Goal: Find contact information: Find contact information

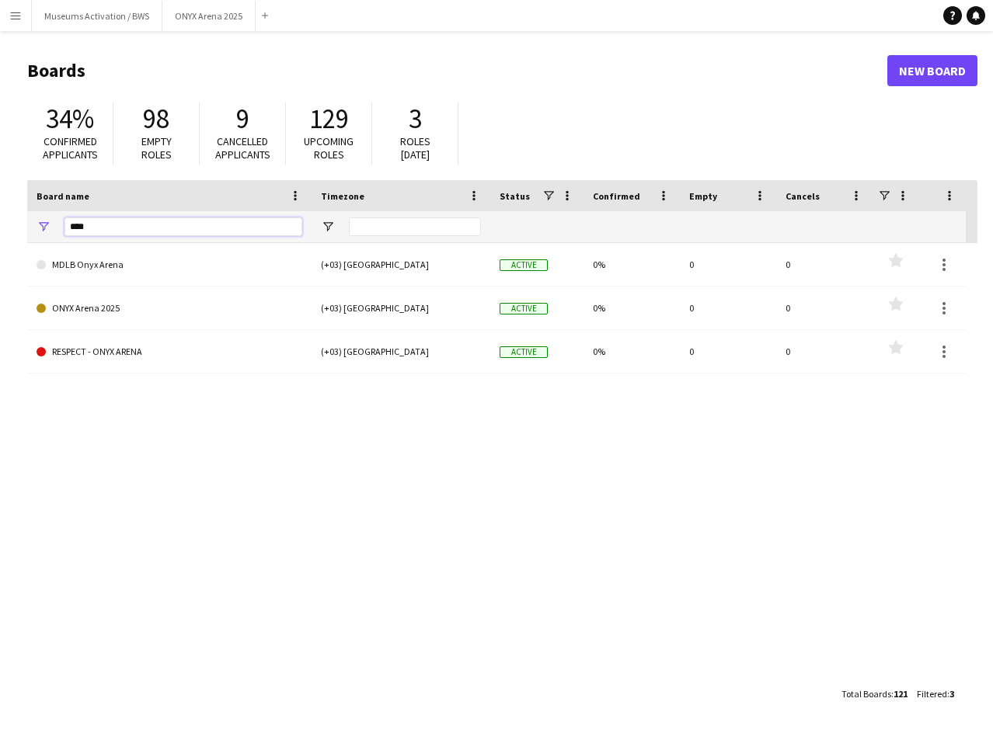
click at [143, 221] on input "****" at bounding box center [183, 227] width 238 height 19
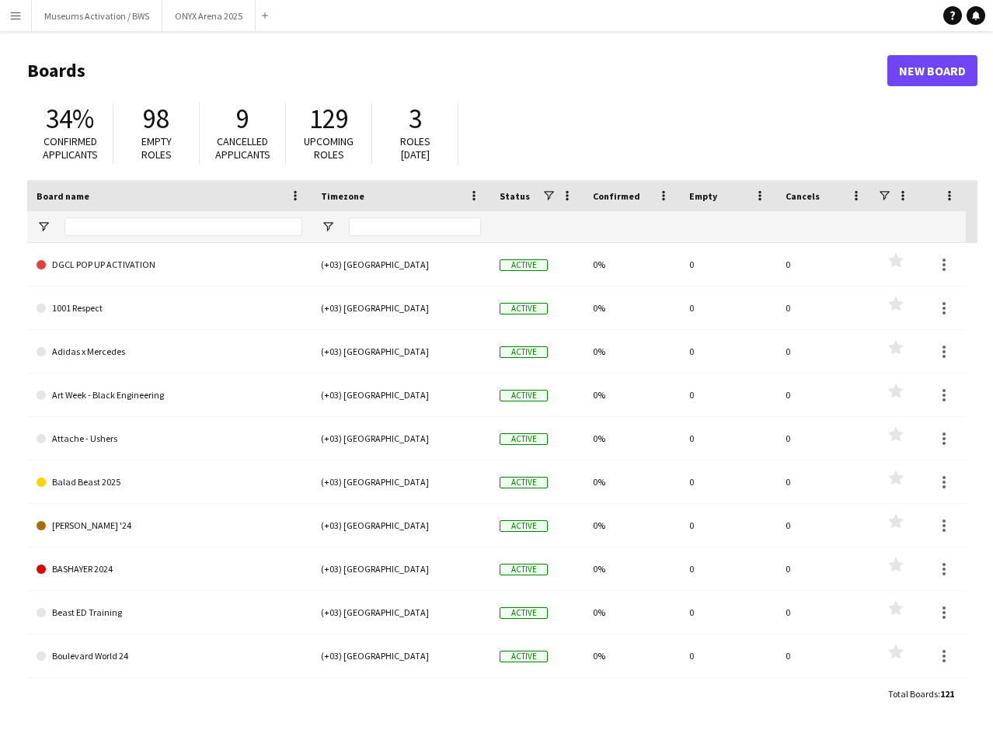
click at [20, 14] on app-icon "Menu" at bounding box center [15, 15] width 12 height 12
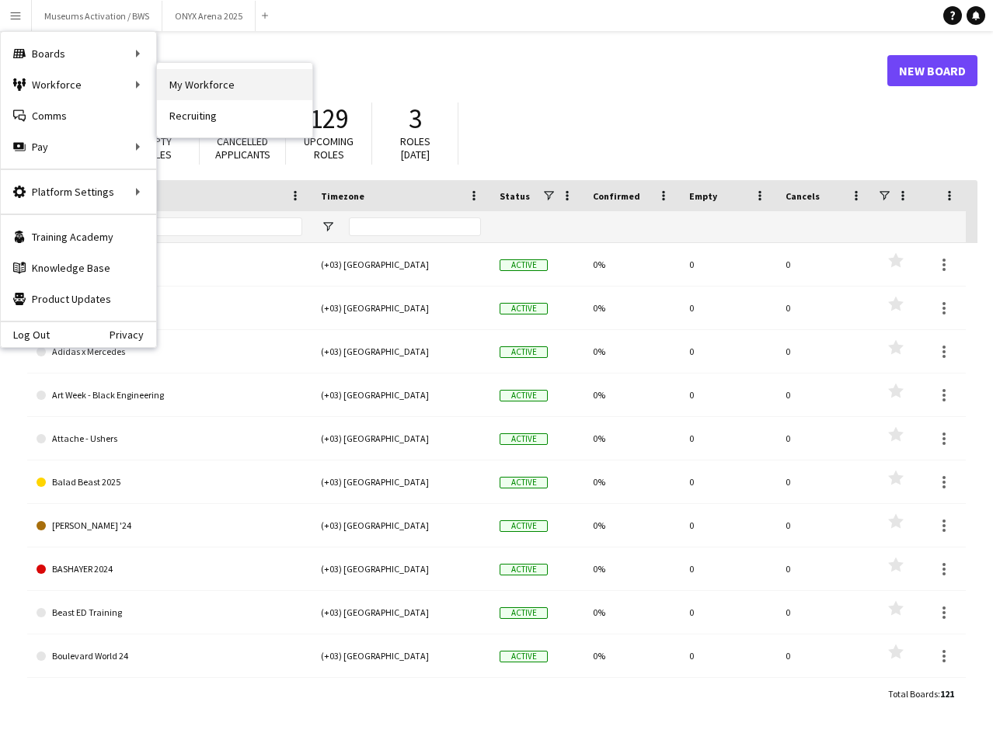
click at [224, 77] on link "My Workforce" at bounding box center [234, 84] width 155 height 31
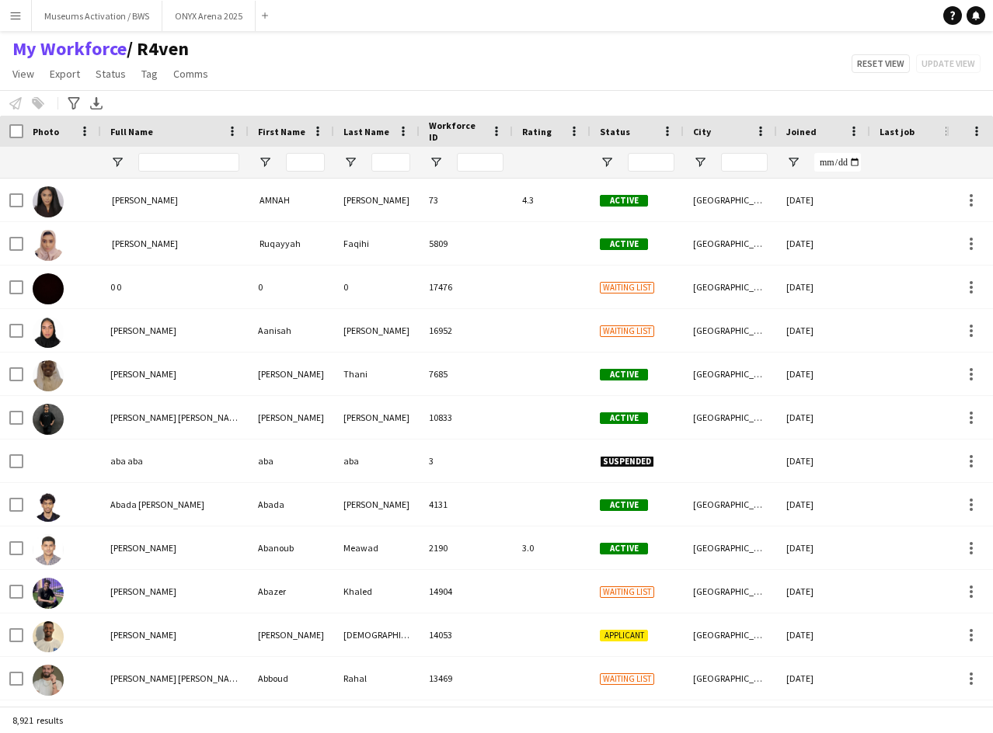
type input "**********"
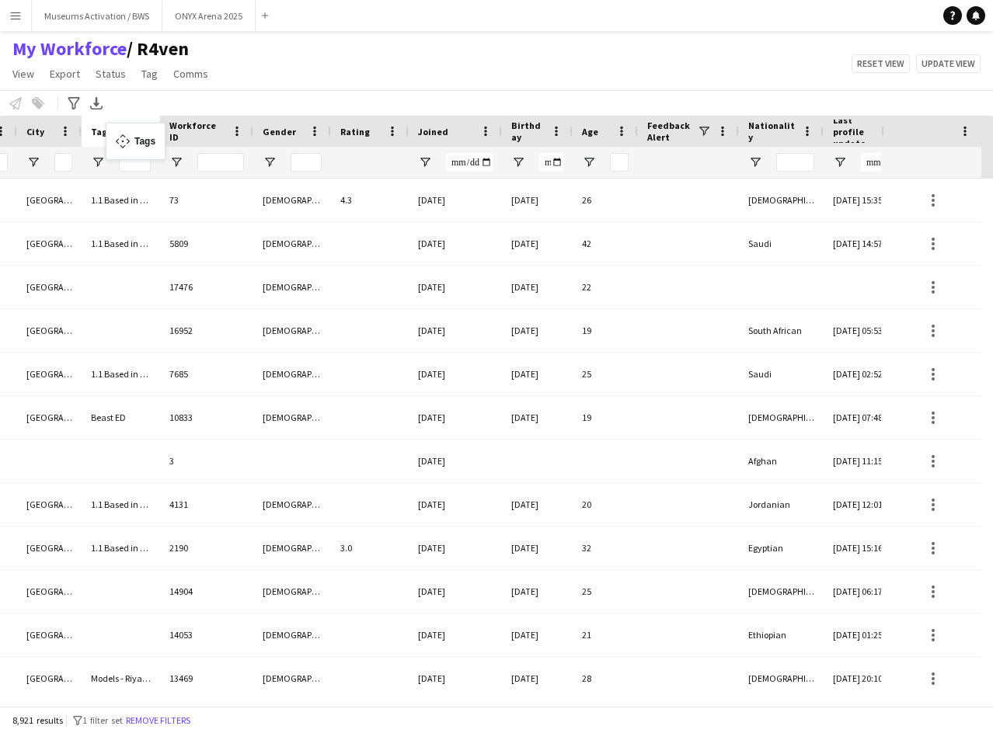
drag, startPoint x: 663, startPoint y: 133, endPoint x: 113, endPoint y: 132, distance: 550.0
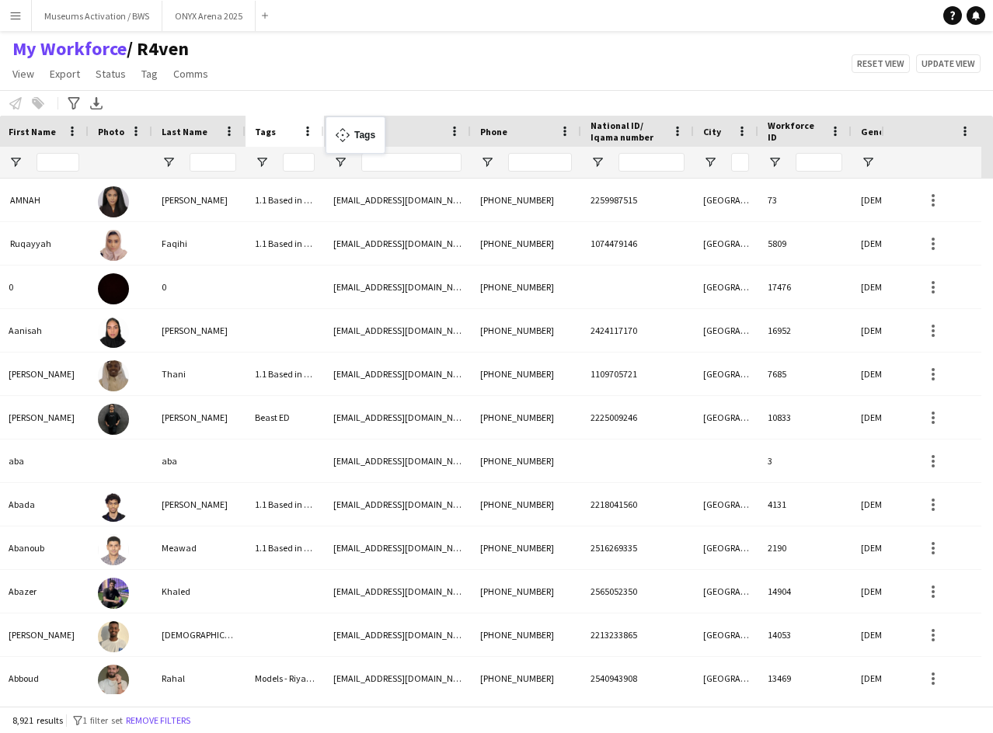
drag, startPoint x: 700, startPoint y: 126, endPoint x: 333, endPoint y: 127, distance: 366.6
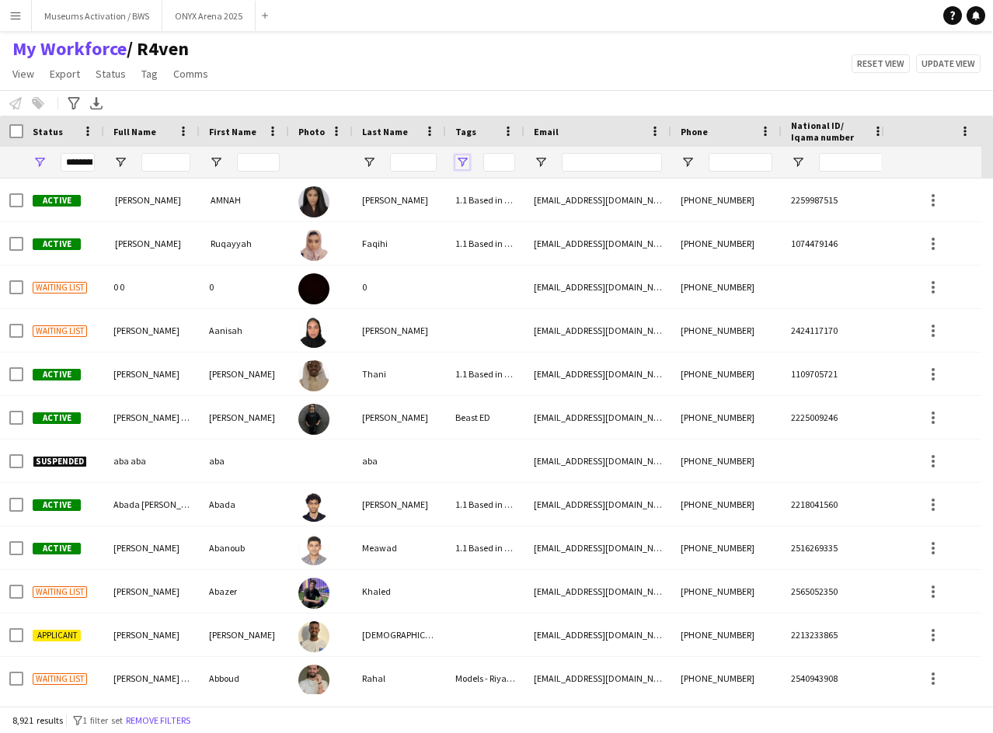
click at [464, 160] on span "Open Filter Menu" at bounding box center [462, 162] width 14 height 14
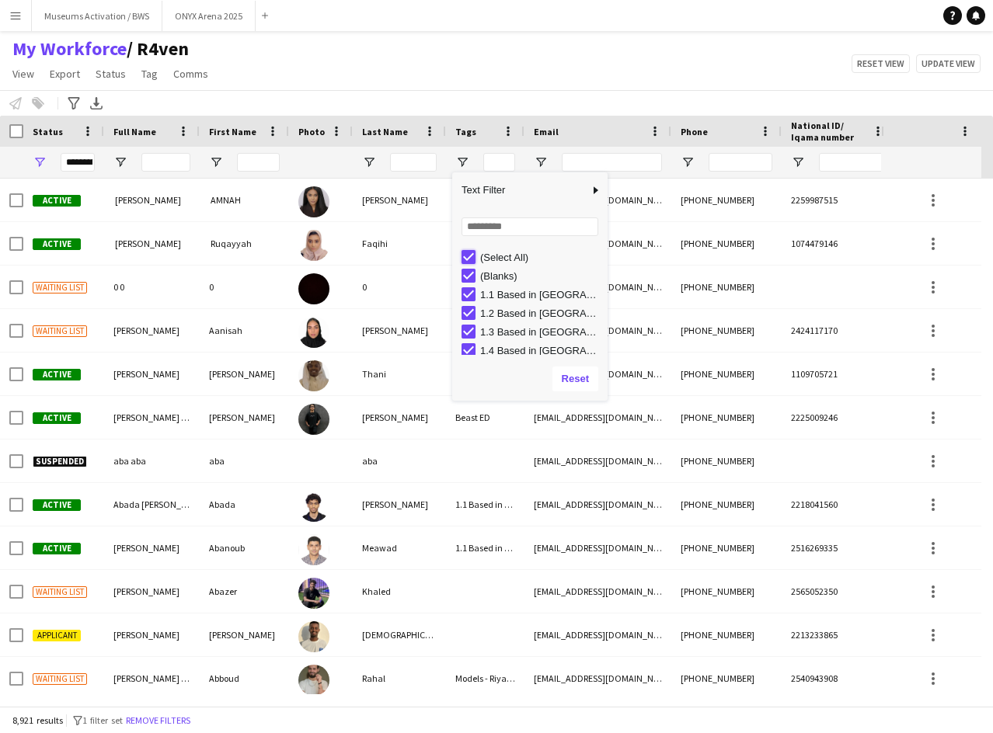
type input "***"
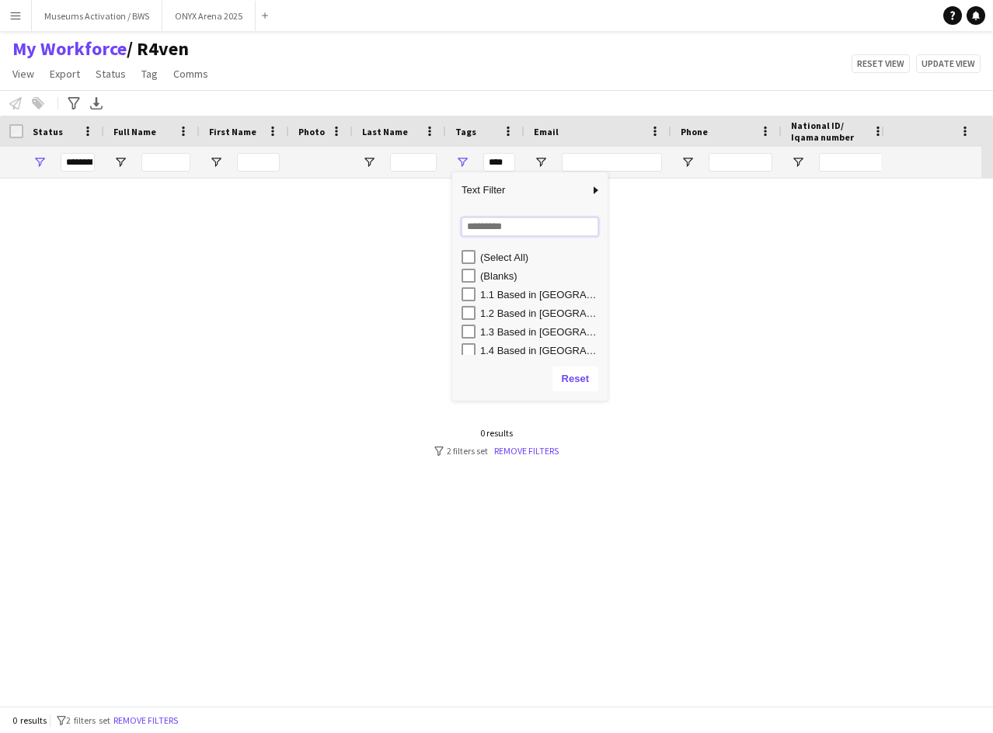
click at [492, 221] on input "Search filter values" at bounding box center [529, 227] width 137 height 19
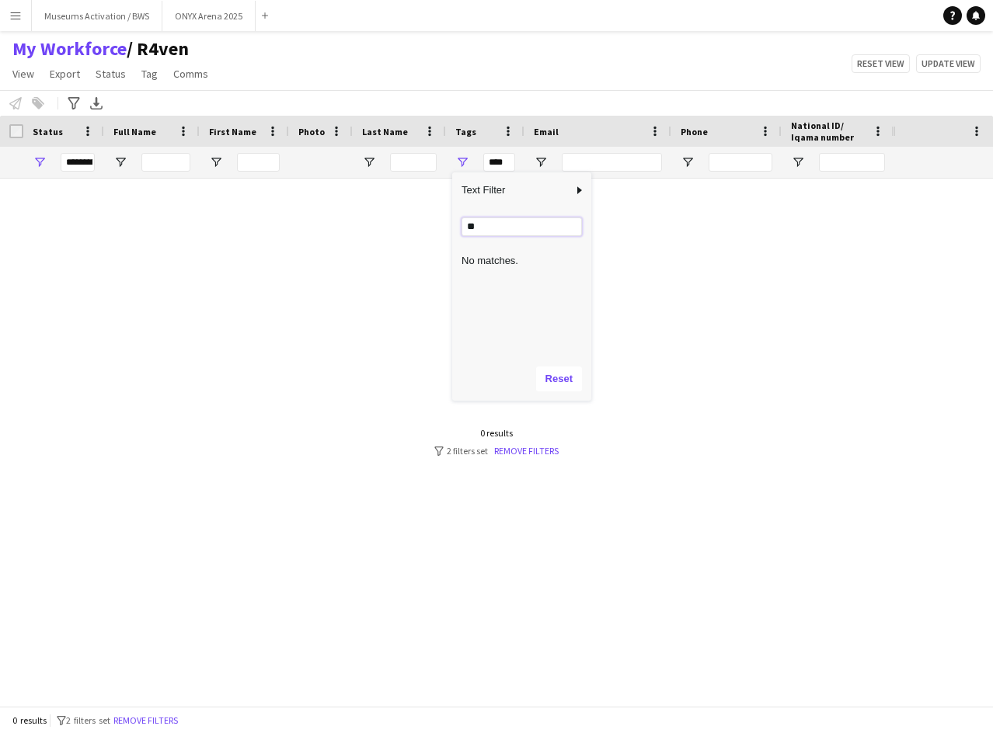
type input "*"
type input "***"
click at [506, 265] on div "(Select All)" at bounding box center [534, 257] width 146 height 19
click at [497, 283] on div "Shortlisted - Qassim" at bounding box center [534, 275] width 146 height 19
click at [496, 273] on div "Shortlisted - Qassim" at bounding box center [541, 276] width 123 height 12
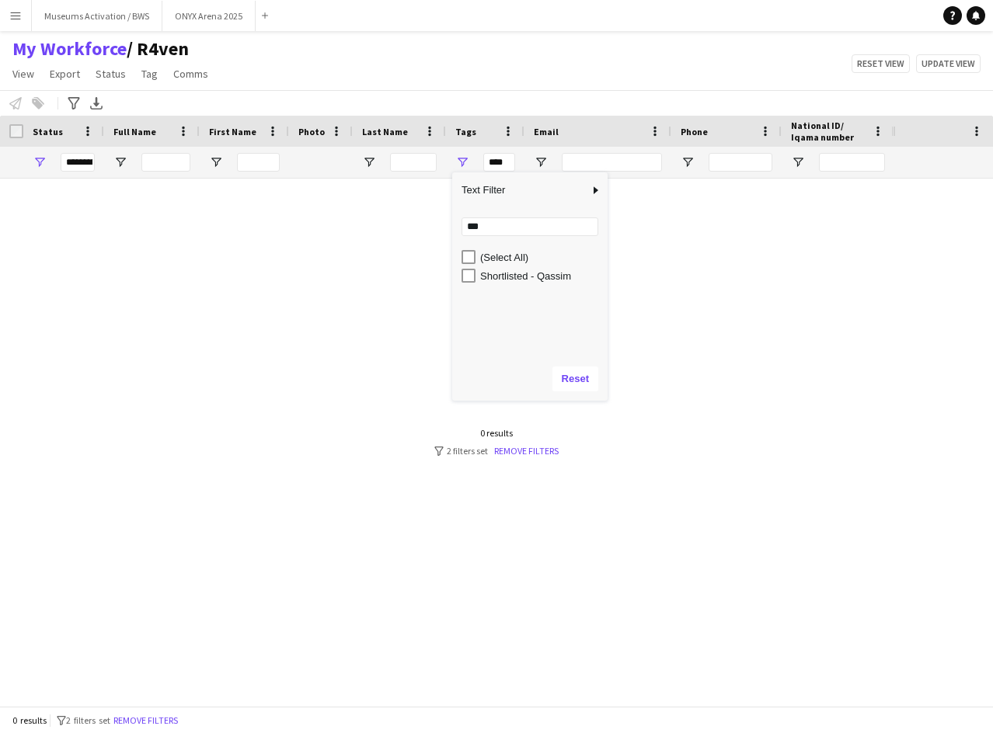
type input "**********"
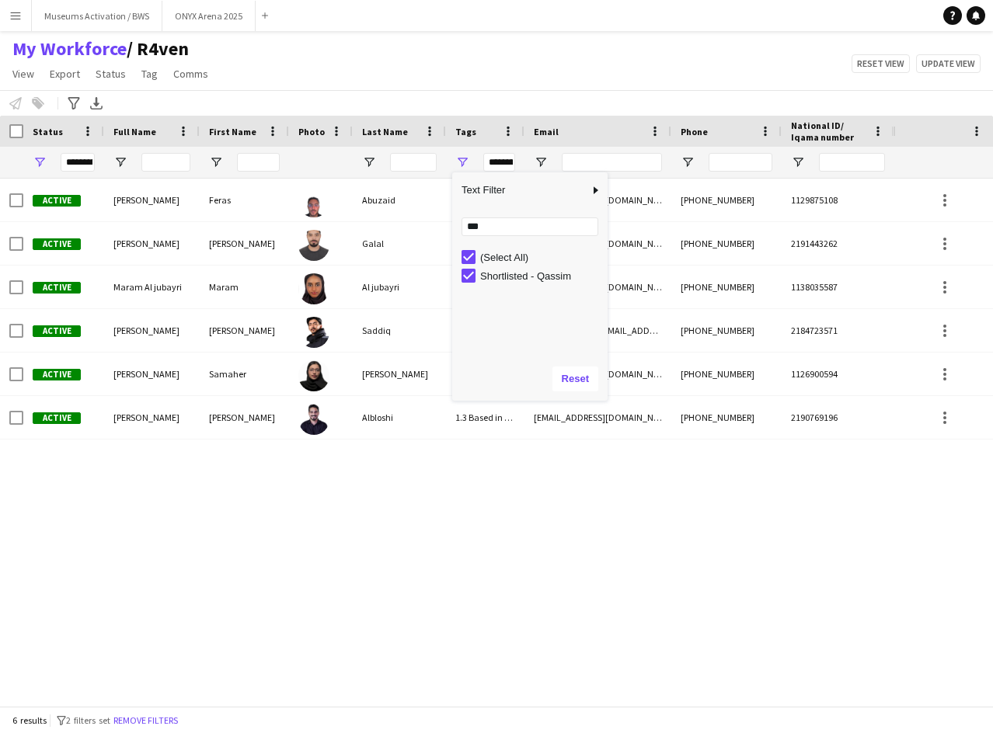
click at [136, 472] on div "Active [PERSON_NAME] [PERSON_NAME] 1.3 Based in Jeddah, F1 Movie Premier - VOX …" at bounding box center [446, 437] width 893 height 516
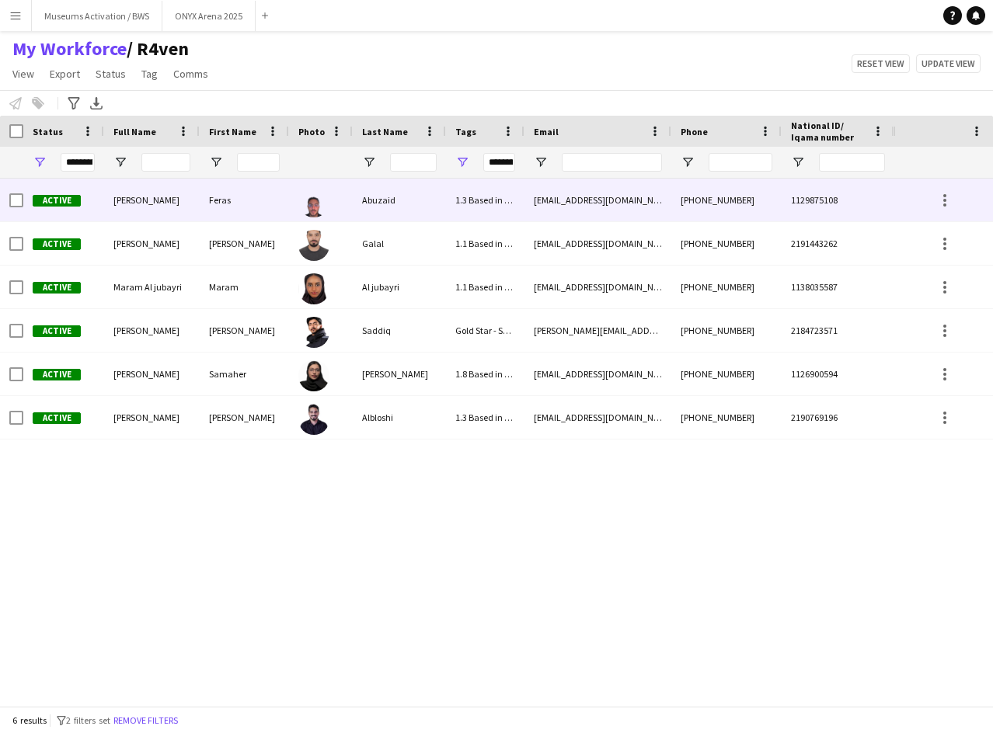
click at [165, 202] on span "[PERSON_NAME]" at bounding box center [146, 200] width 66 height 12
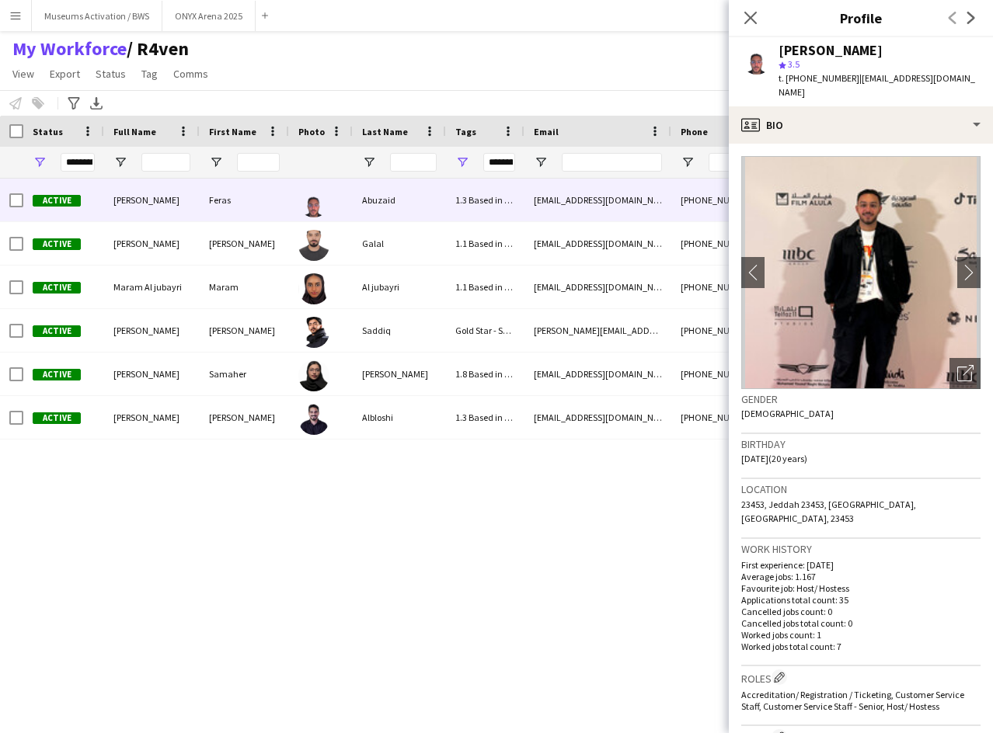
click at [879, 80] on span "| [EMAIL_ADDRESS][DOMAIN_NAME]" at bounding box center [876, 85] width 197 height 26
drag, startPoint x: 879, startPoint y: 80, endPoint x: 948, endPoint y: 82, distance: 69.2
click at [948, 82] on span "| [EMAIL_ADDRESS][DOMAIN_NAME]" at bounding box center [876, 85] width 197 height 26
copy span "[EMAIL_ADDRESS][DOMAIN_NAME]"
click at [795, 51] on div "[PERSON_NAME]" at bounding box center [830, 51] width 104 height 14
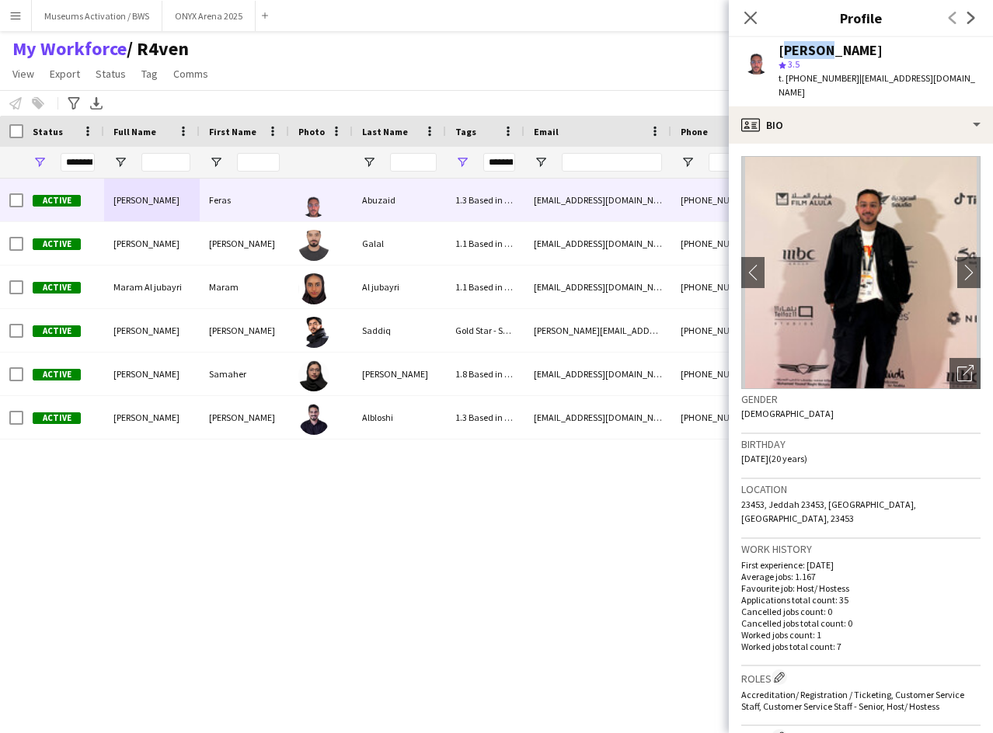
click at [795, 51] on div "[PERSON_NAME]" at bounding box center [830, 51] width 104 height 14
copy div "[PERSON_NAME]"
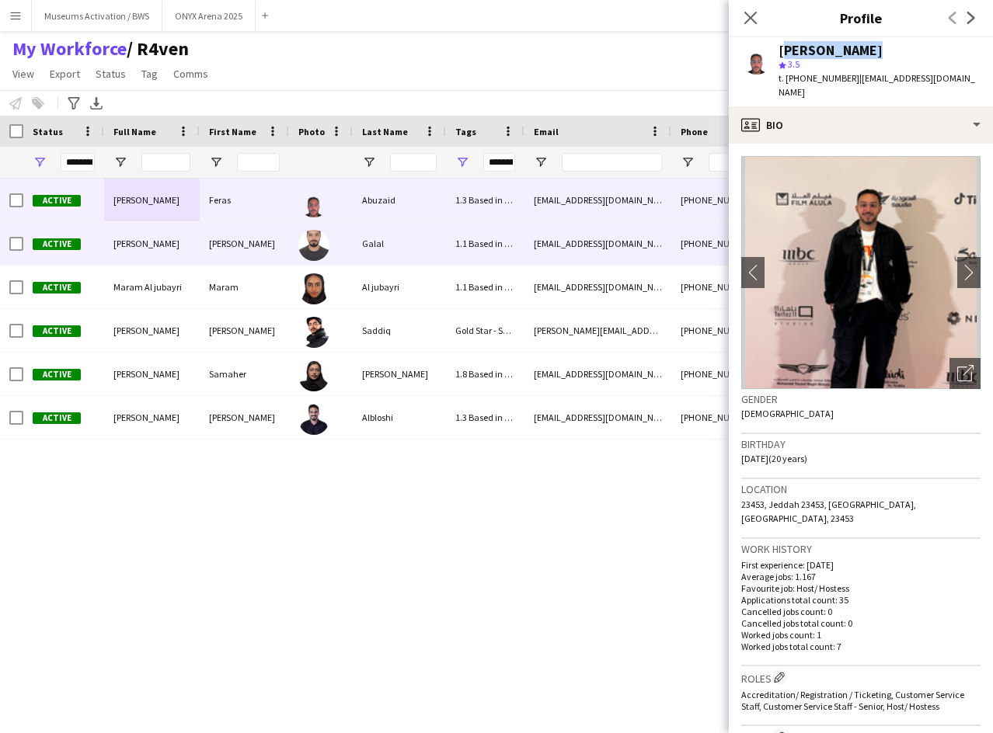
click at [427, 238] on div "Galal" at bounding box center [399, 243] width 93 height 43
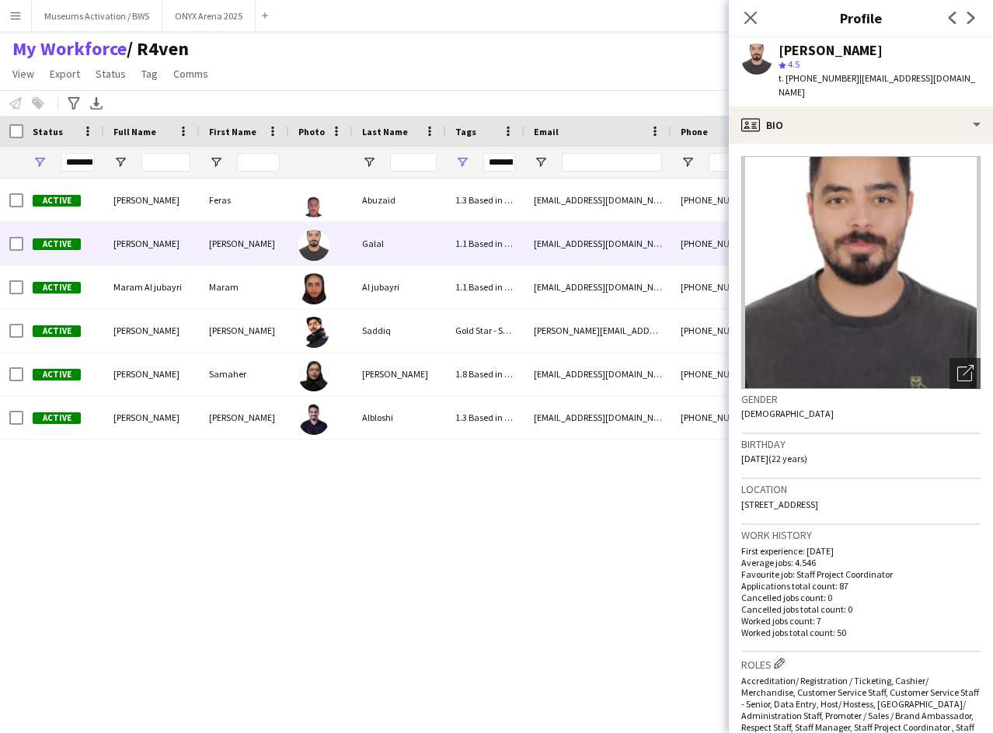
click at [882, 54] on div "[PERSON_NAME]" at bounding box center [830, 51] width 104 height 14
copy div "[PERSON_NAME]"
click at [892, 75] on span "| [EMAIL_ADDRESS][DOMAIN_NAME]" at bounding box center [876, 85] width 197 height 26
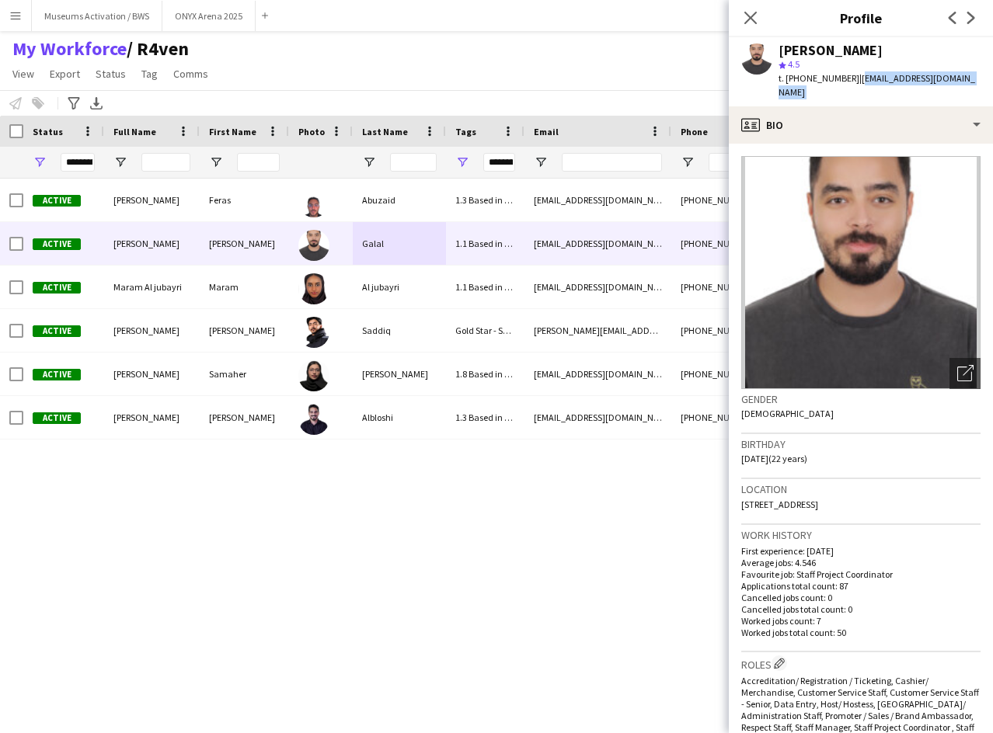
drag, startPoint x: 892, startPoint y: 75, endPoint x: 890, endPoint y: 92, distance: 16.4
click at [890, 92] on div "t. [PHONE_NUMBER] | [EMAIL_ADDRESS][DOMAIN_NAME]" at bounding box center [879, 85] width 202 height 28
copy app-crew-profile "[EMAIL_ADDRESS][DOMAIN_NAME] profile"
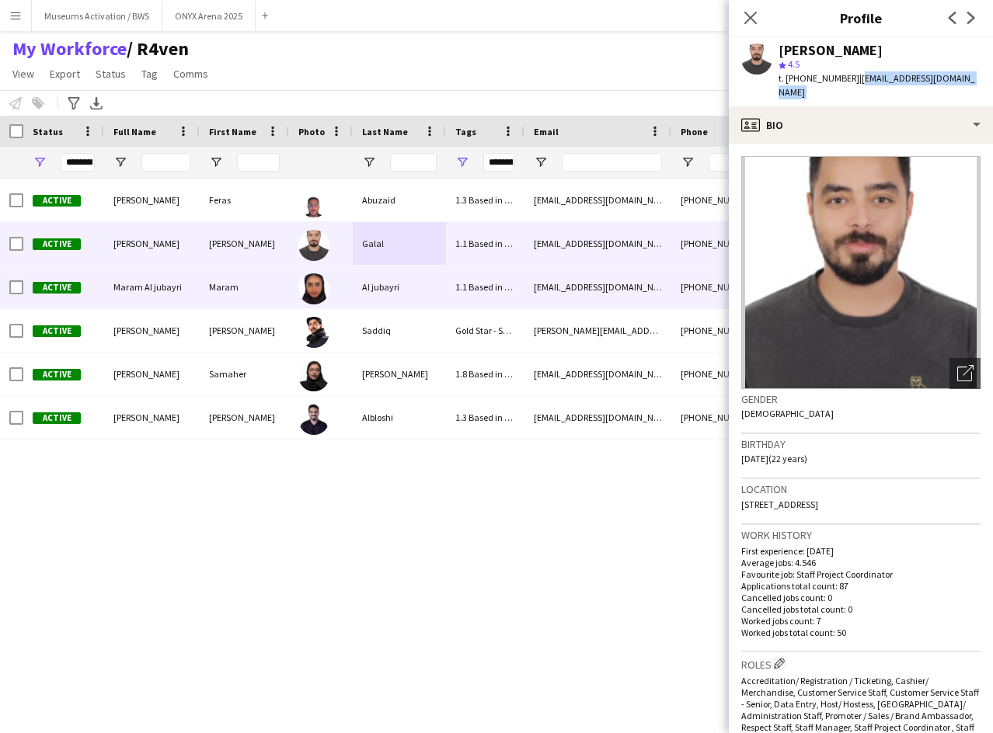
click at [533, 278] on div "[EMAIL_ADDRESS][DOMAIN_NAME]" at bounding box center [597, 287] width 147 height 43
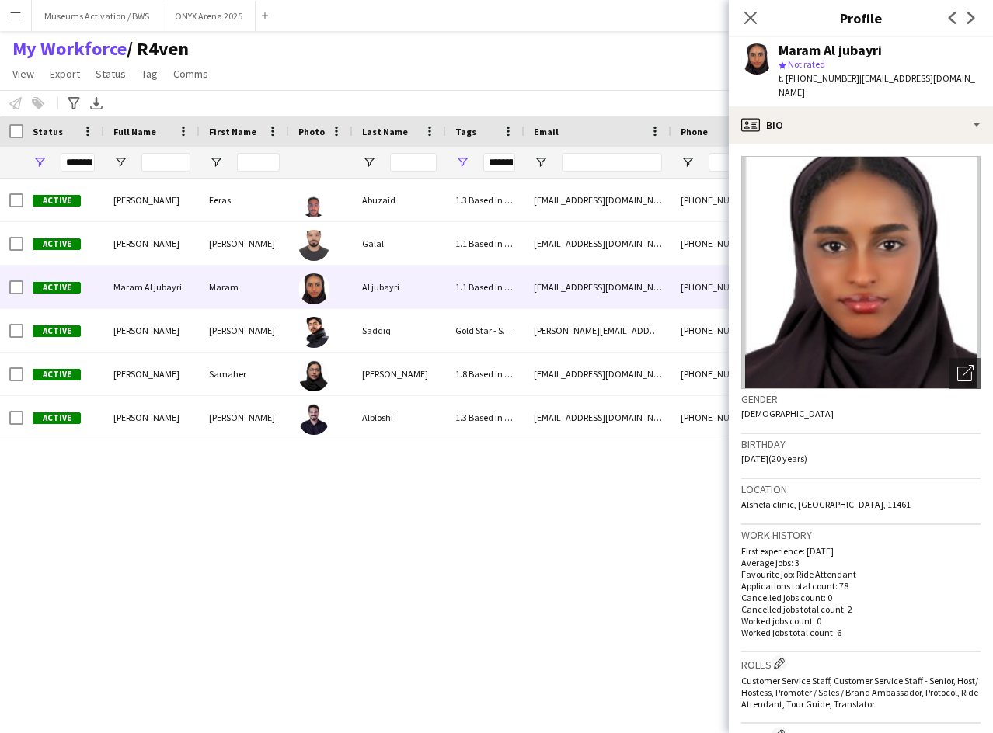
click at [819, 49] on div "Maram Al jubayri" at bounding box center [829, 51] width 103 height 14
copy div "Maram Al jubayri"
click at [874, 74] on span "| [EMAIL_ADDRESS][DOMAIN_NAME]" at bounding box center [876, 85] width 197 height 26
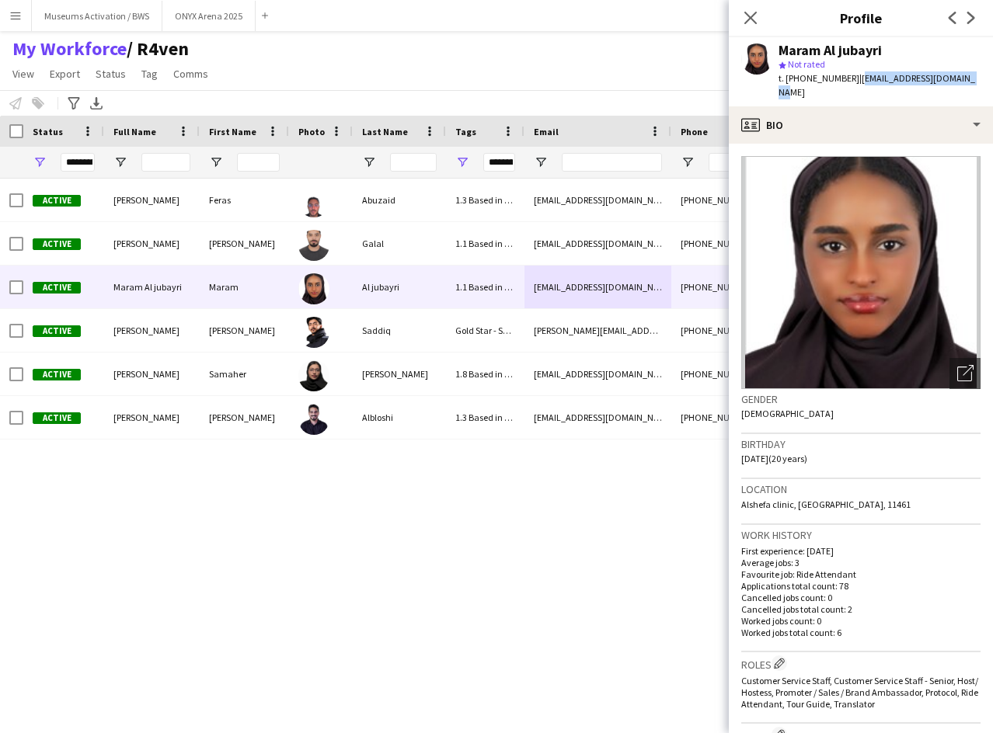
drag, startPoint x: 874, startPoint y: 74, endPoint x: 953, endPoint y: 82, distance: 79.7
click at [953, 82] on span "| [EMAIL_ADDRESS][DOMAIN_NAME]" at bounding box center [876, 85] width 197 height 26
copy span "[EMAIL_ADDRESS][DOMAIN_NAME]"
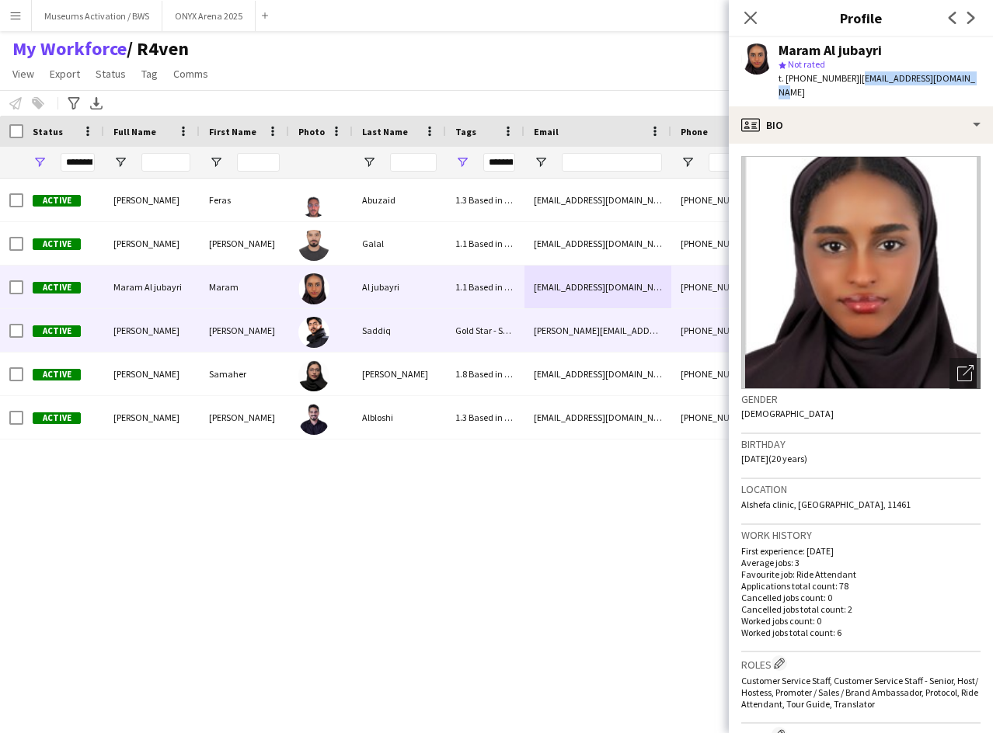
click at [500, 343] on div "Gold Star - Supervisors ⭐⭐, Recruitment Caliber, Shortlisted - Qassim" at bounding box center [485, 330] width 78 height 43
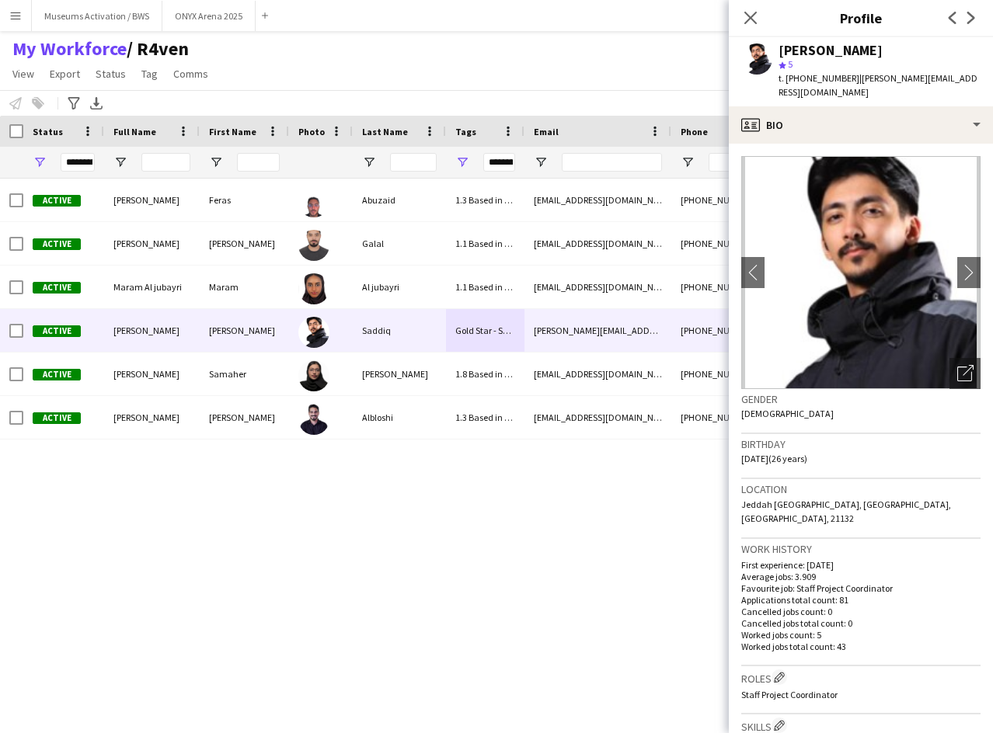
click at [836, 54] on div "[PERSON_NAME]" at bounding box center [830, 51] width 104 height 14
copy div "[PERSON_NAME]"
click at [867, 69] on div "star 5" at bounding box center [879, 64] width 202 height 14
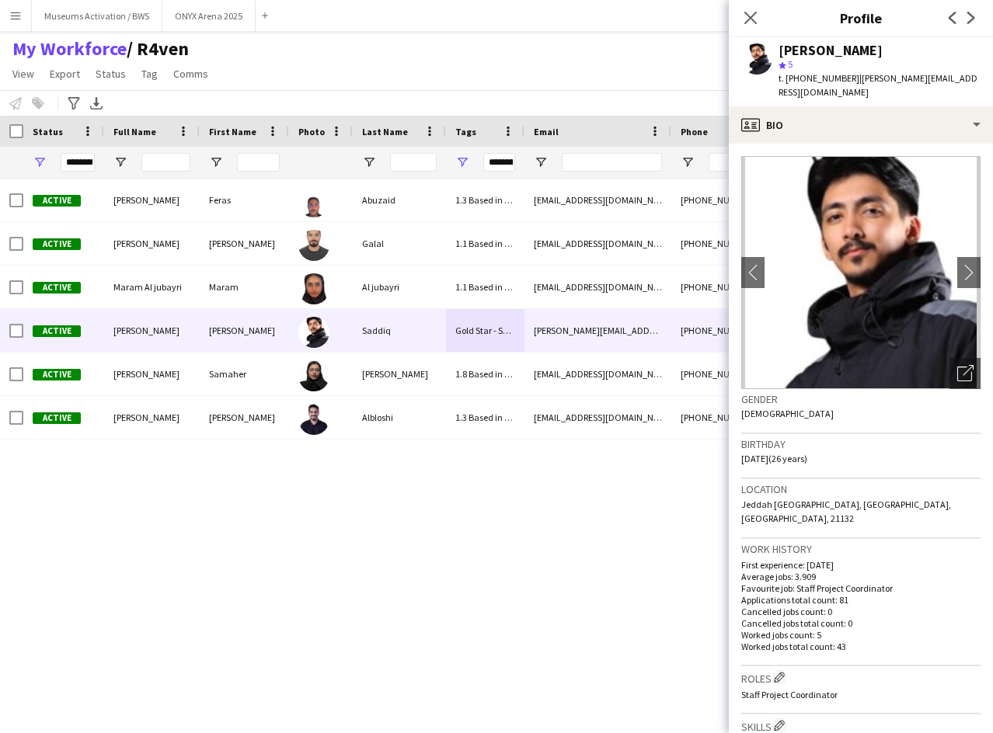
click at [868, 76] on span "| [PERSON_NAME][EMAIL_ADDRESS][DOMAIN_NAME]" at bounding box center [877, 85] width 199 height 26
drag, startPoint x: 868, startPoint y: 76, endPoint x: 962, endPoint y: 85, distance: 94.4
click at [962, 85] on div "t. [PHONE_NUMBER] | [PERSON_NAME][EMAIL_ADDRESS][DOMAIN_NAME]" at bounding box center [879, 85] width 202 height 28
copy span "[PERSON_NAME][EMAIL_ADDRESS][DOMAIN_NAME]"
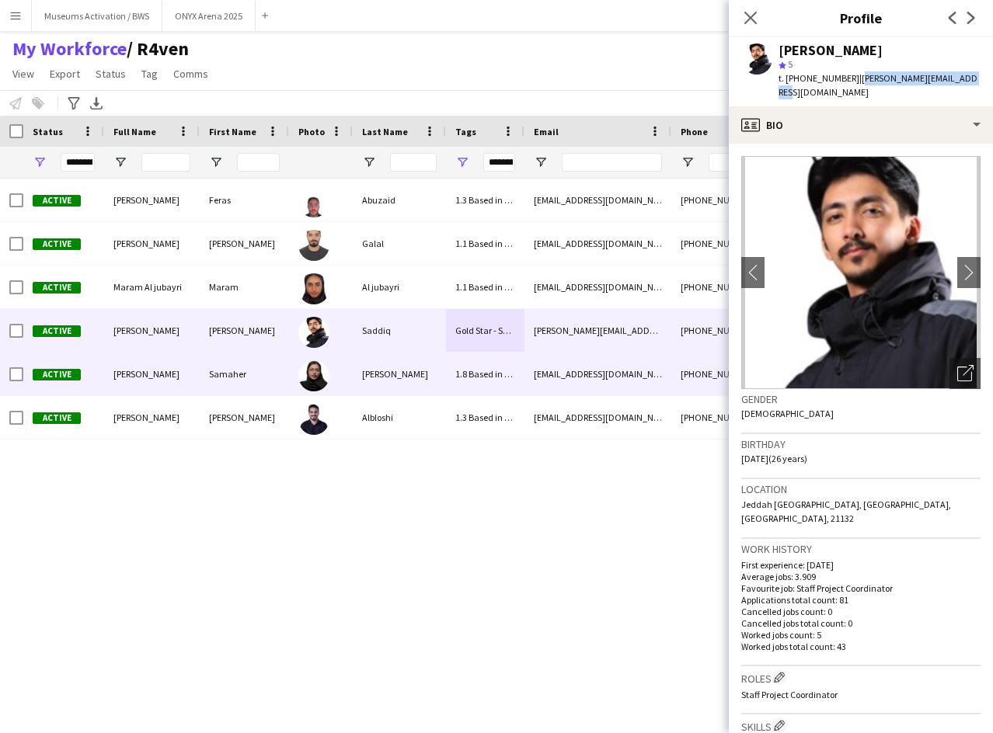
click at [577, 384] on div "[EMAIL_ADDRESS][DOMAIN_NAME]" at bounding box center [597, 374] width 147 height 43
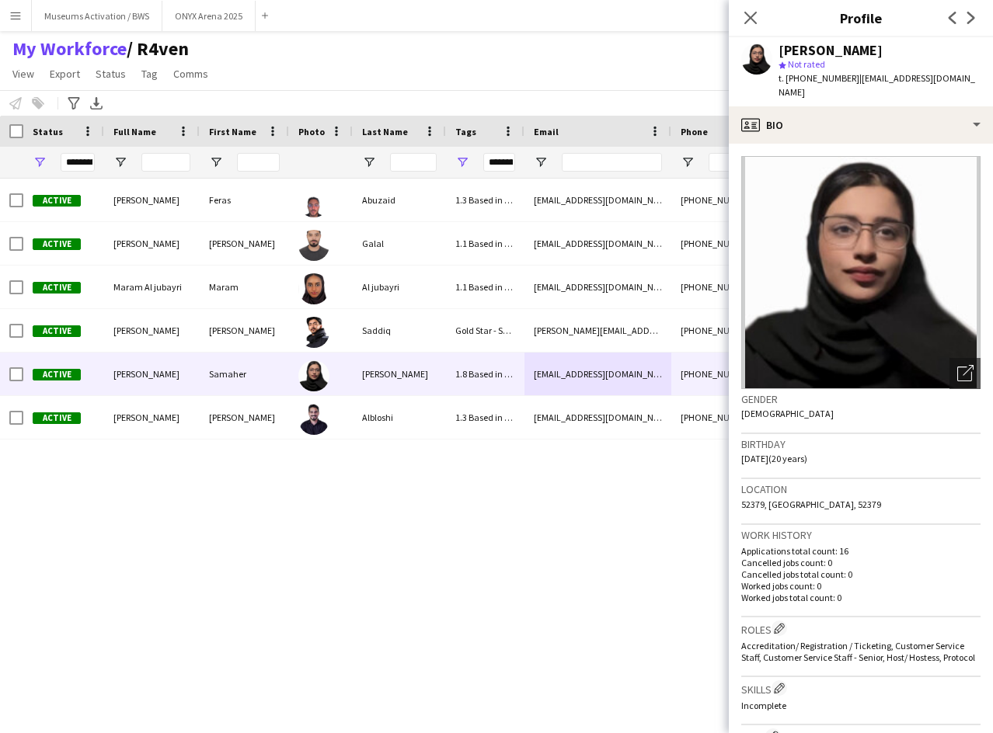
click at [813, 38] on div "[PERSON_NAME] star Not rated t. [PHONE_NUMBER] | [EMAIL_ADDRESS][DOMAIN_NAME]" at bounding box center [861, 71] width 264 height 69
click at [820, 44] on div "[PERSON_NAME]" at bounding box center [830, 51] width 104 height 14
copy div "[PERSON_NAME]"
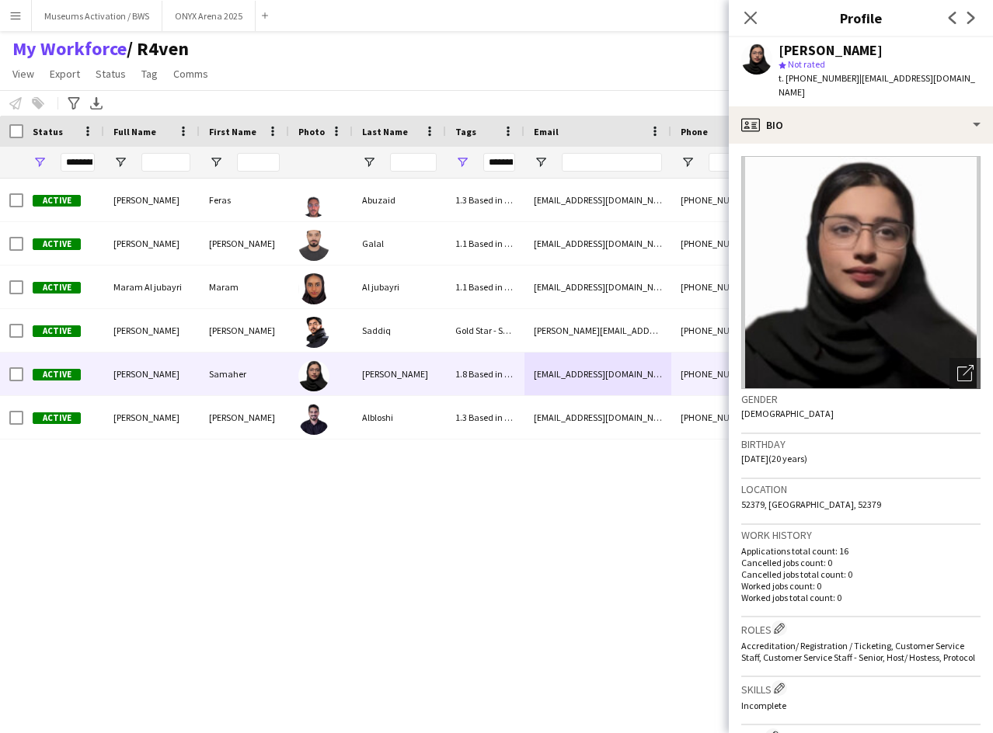
click at [869, 78] on span "| [EMAIL_ADDRESS][DOMAIN_NAME]" at bounding box center [876, 85] width 197 height 26
drag, startPoint x: 869, startPoint y: 78, endPoint x: 962, endPoint y: 81, distance: 92.5
click at [962, 81] on span "| [EMAIL_ADDRESS][DOMAIN_NAME]" at bounding box center [876, 85] width 197 height 26
copy app-crew-profile "[EMAIL_ADDRESS][DOMAIN_NAME] profile"
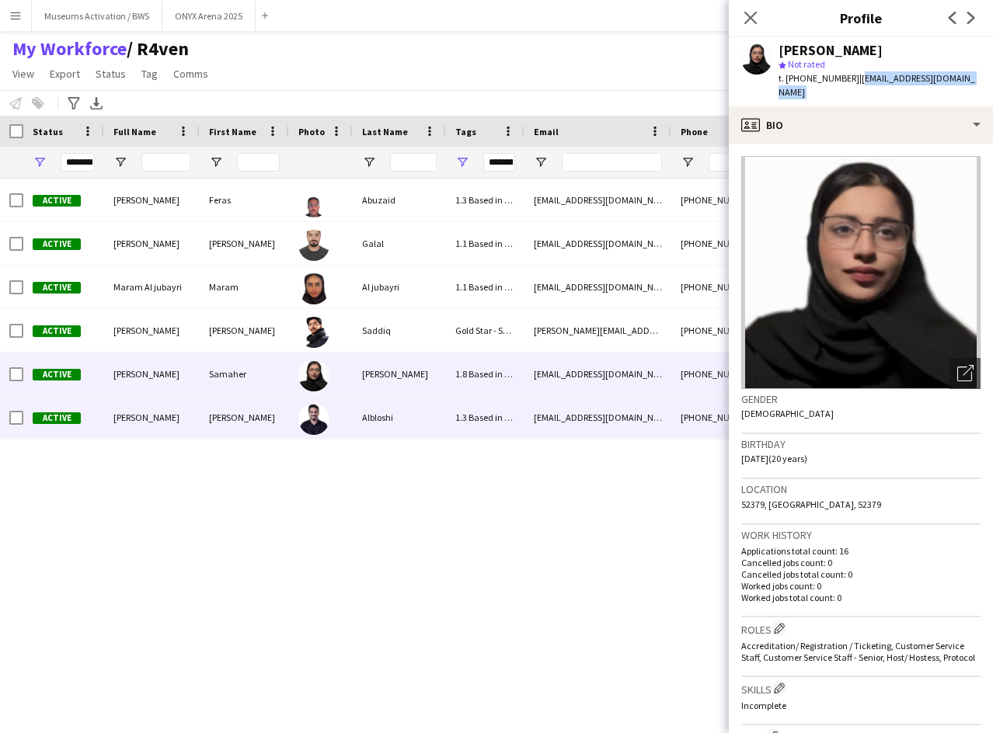
click at [502, 419] on div "1.3 Based in [GEOGRAPHIC_DATA], 2.3 English Level = 3/3 Excellent , F1 Movie Pr…" at bounding box center [485, 417] width 78 height 43
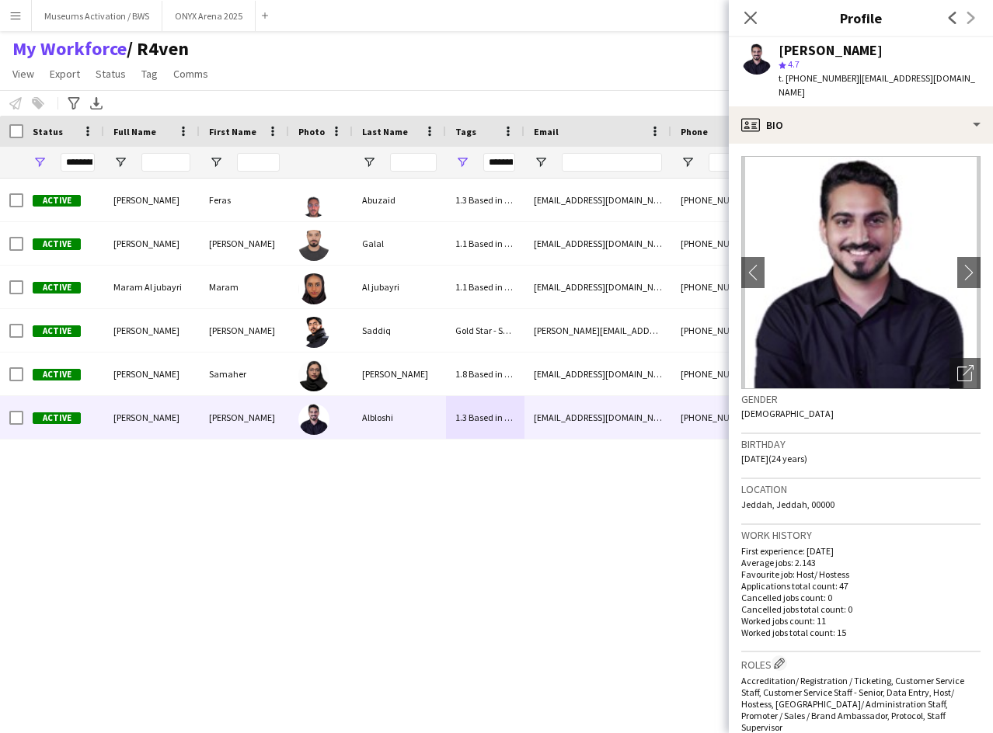
click at [824, 44] on div "[PERSON_NAME]" at bounding box center [830, 51] width 104 height 14
click at [857, 74] on span "| [EMAIL_ADDRESS][DOMAIN_NAME]" at bounding box center [876, 85] width 197 height 26
drag, startPoint x: 857, startPoint y: 74, endPoint x: 979, endPoint y: 76, distance: 122.0
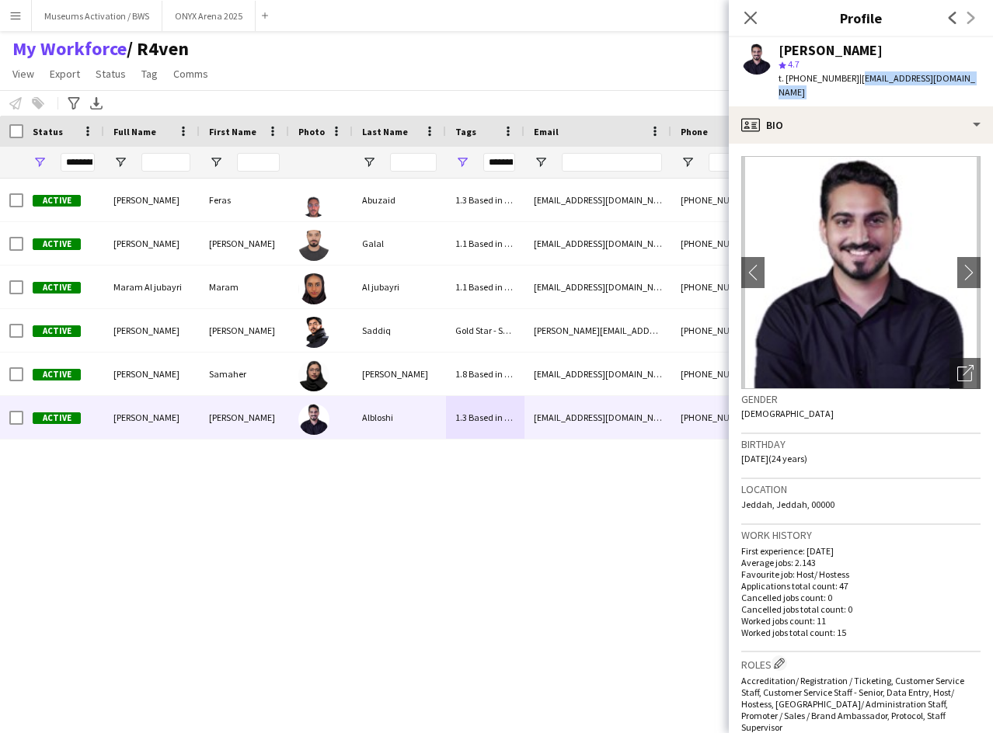
click at [979, 76] on div "[PERSON_NAME] star 4.7 t. [PHONE_NUMBER] | [EMAIL_ADDRESS][DOMAIN_NAME]" at bounding box center [861, 71] width 264 height 69
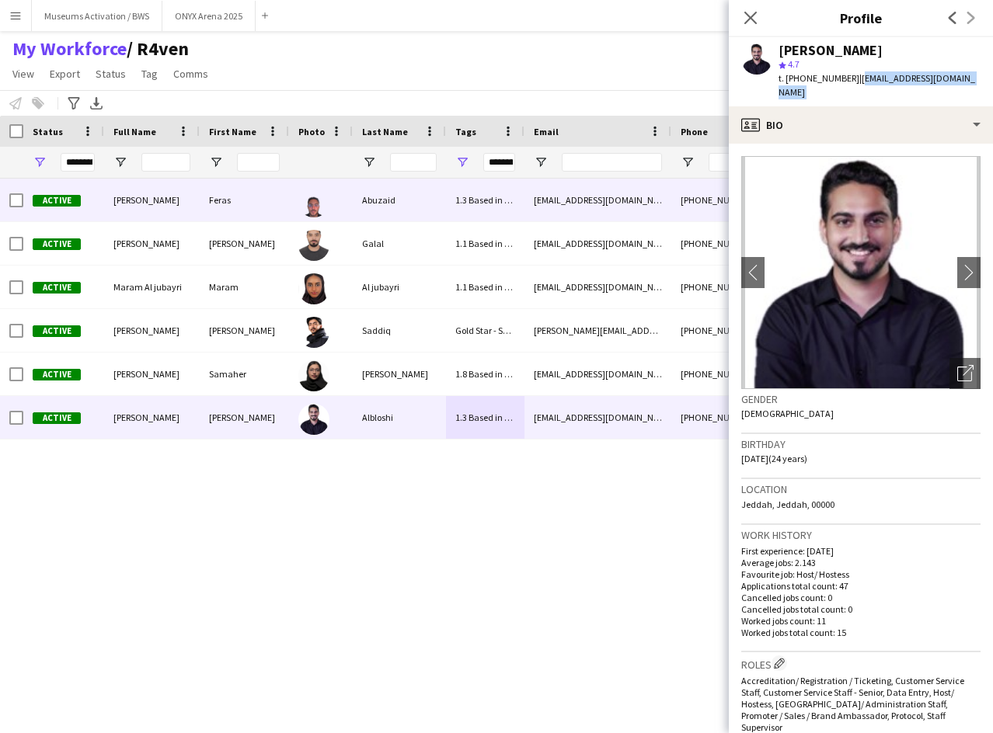
click at [506, 211] on div "1.3 Based in Jeddah, F1 Movie Premier - VOX Cinemas, Red Sea Mall Jeddah, Short…" at bounding box center [485, 200] width 78 height 43
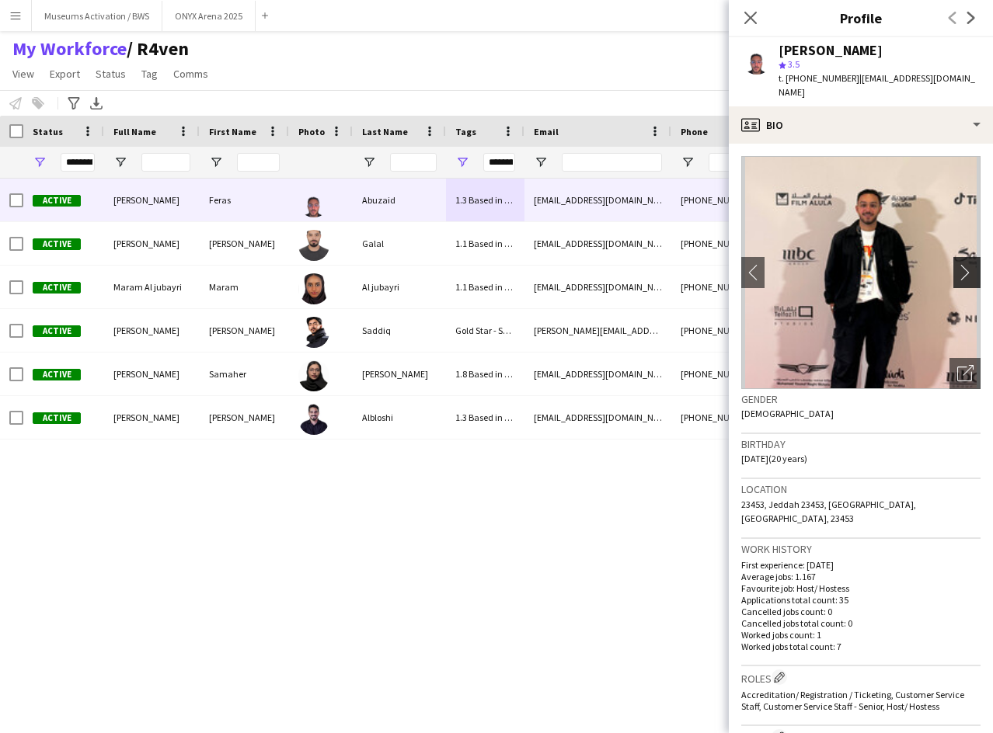
click at [953, 257] on button "chevron-right" at bounding box center [968, 272] width 31 height 31
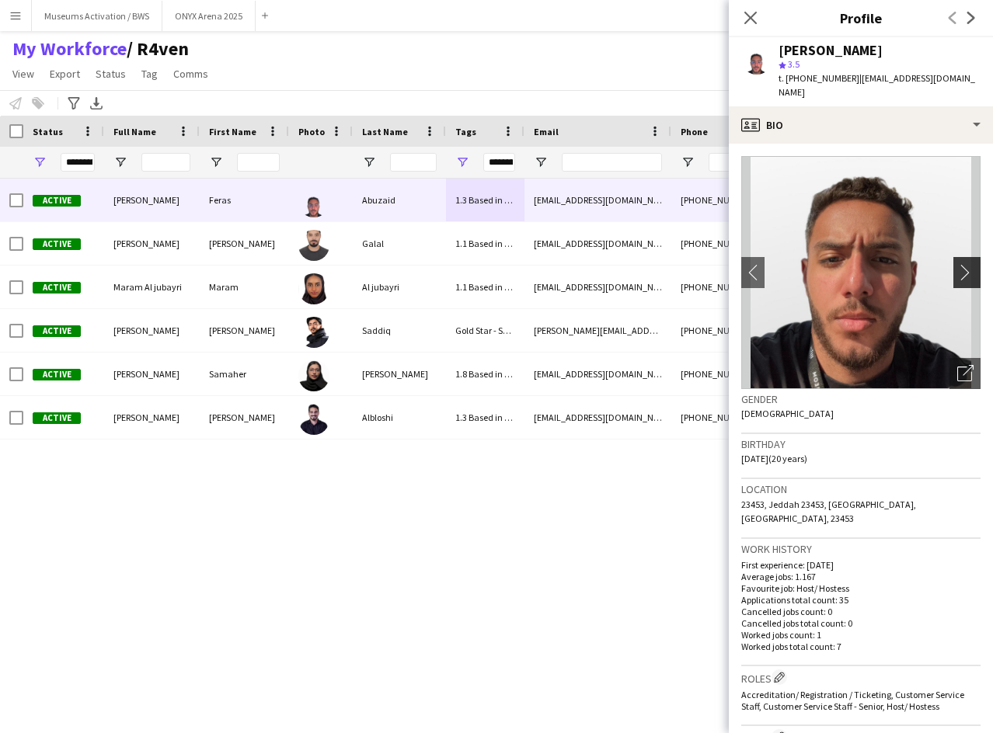
click at [953, 257] on button "chevron-right" at bounding box center [968, 272] width 31 height 31
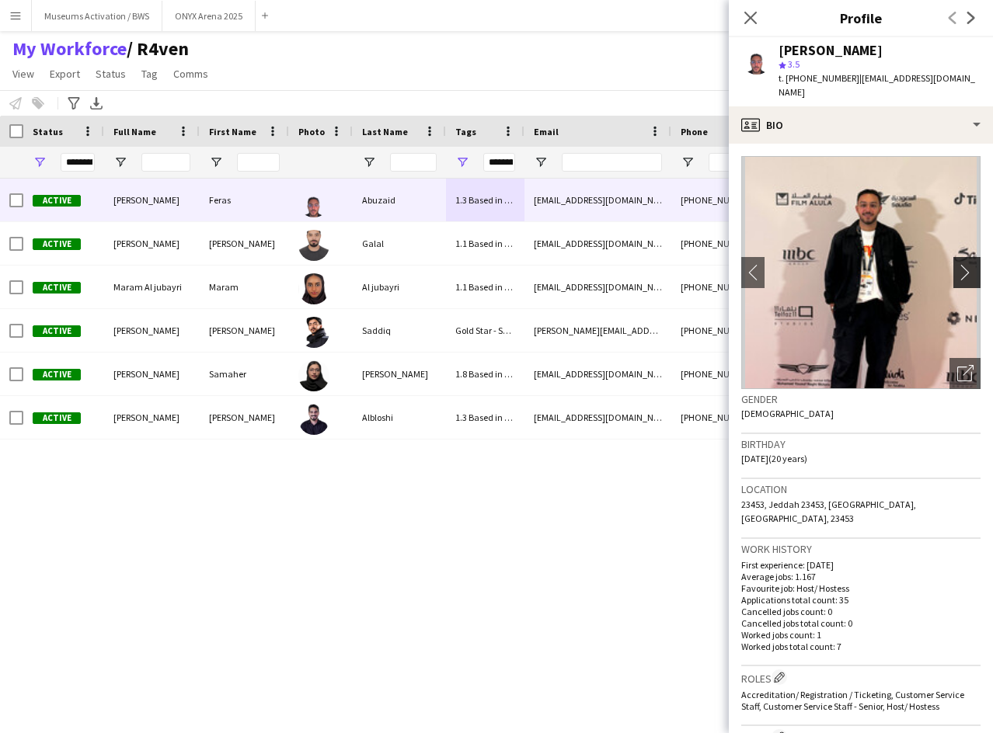
click at [953, 257] on button "chevron-right" at bounding box center [968, 272] width 31 height 31
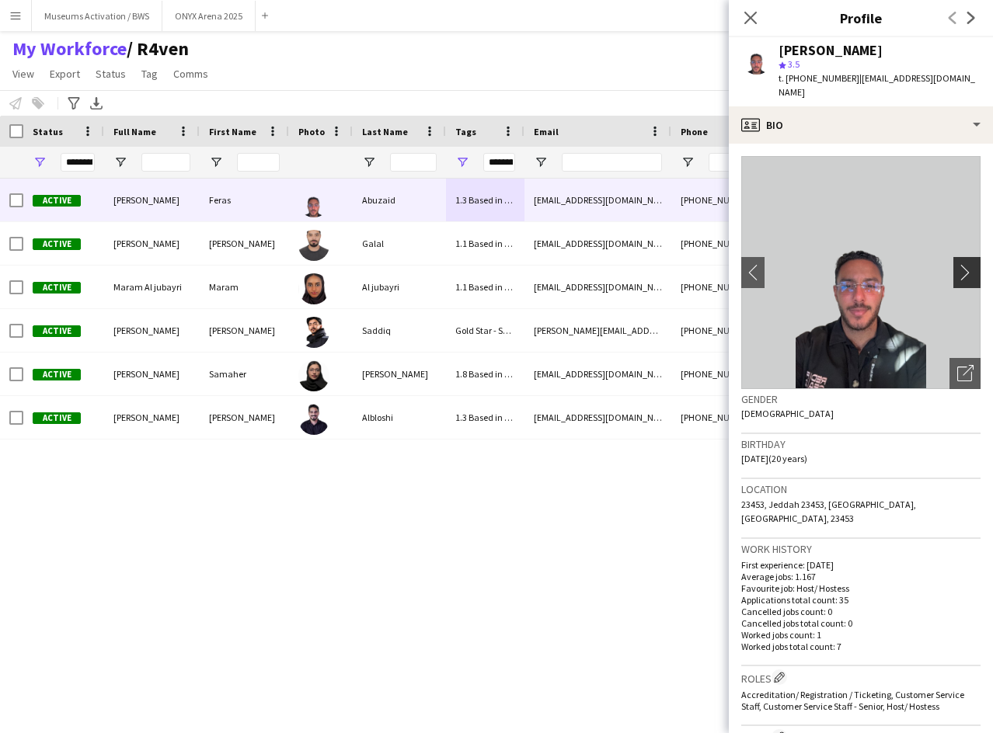
click at [953, 257] on button "chevron-right" at bounding box center [968, 272] width 31 height 31
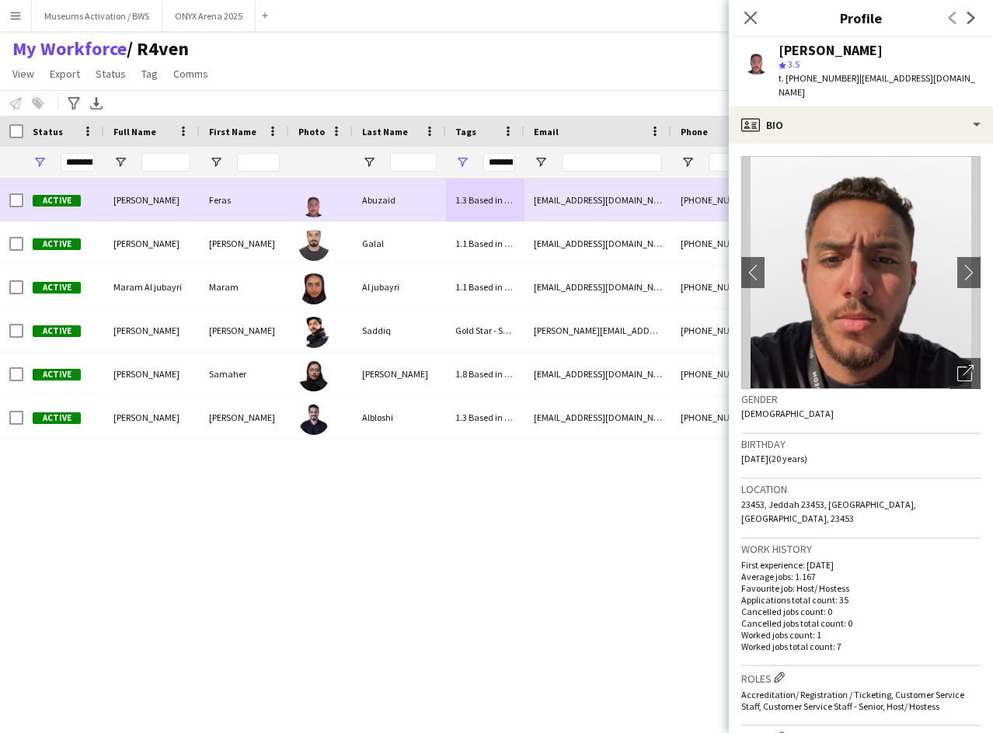
click at [530, 206] on div "[EMAIL_ADDRESS][DOMAIN_NAME]" at bounding box center [597, 200] width 147 height 43
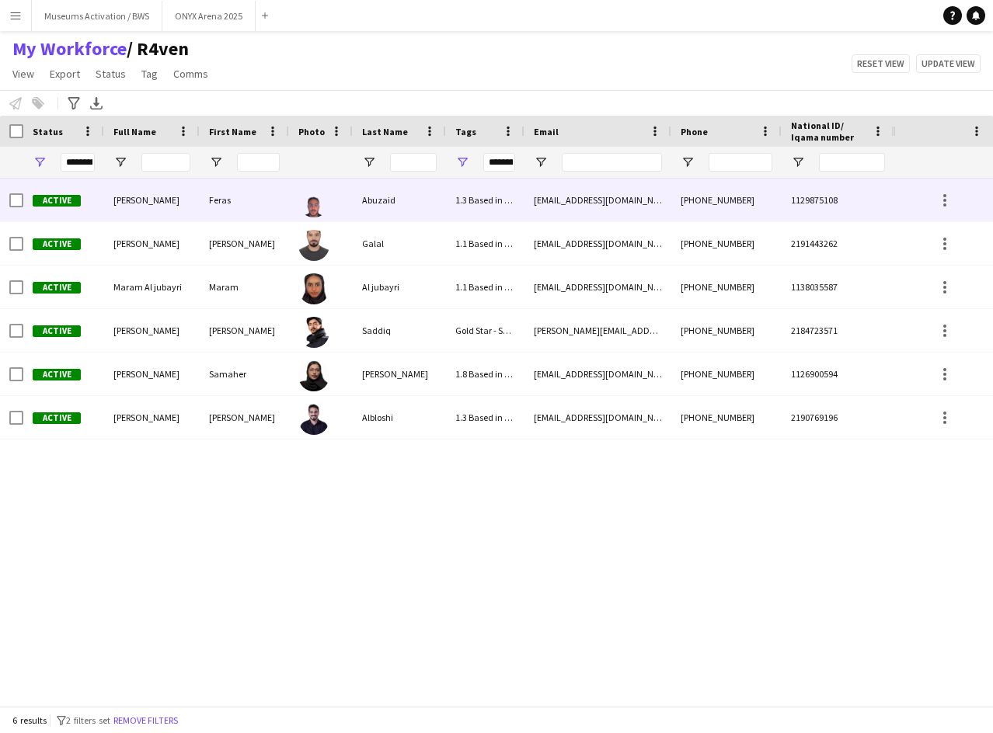
click at [705, 197] on div "[PHONE_NUMBER]" at bounding box center [726, 200] width 110 height 43
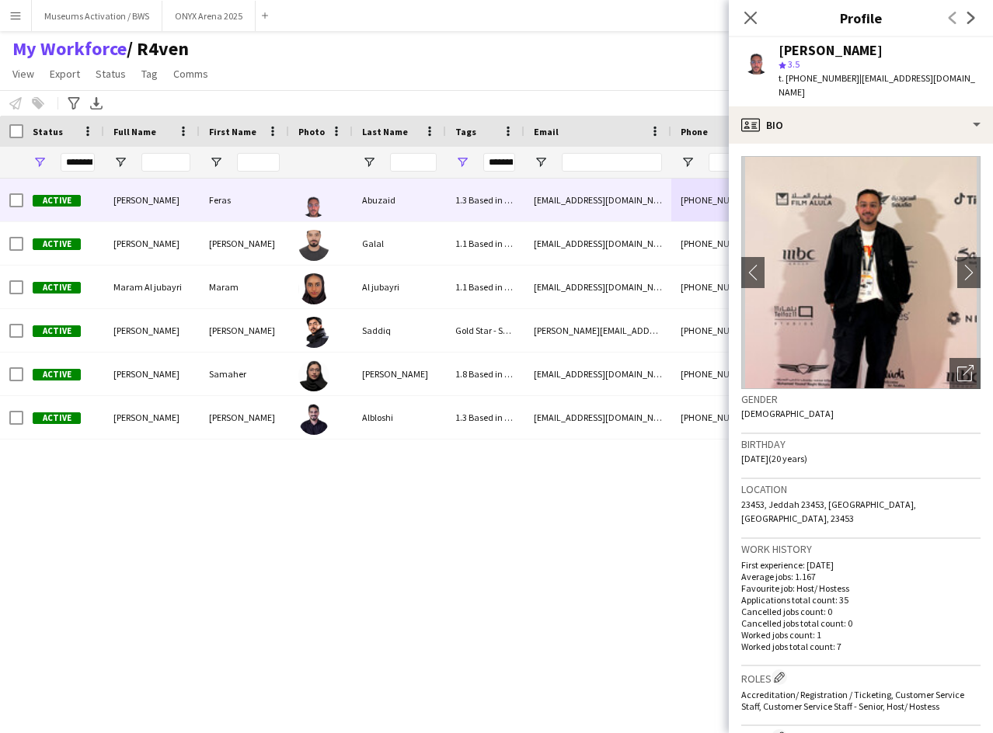
click at [817, 83] on span "t. [PHONE_NUMBER]" at bounding box center [818, 78] width 81 height 12
click at [818, 47] on div "[PERSON_NAME]" at bounding box center [830, 51] width 104 height 14
drag, startPoint x: 818, startPoint y: 47, endPoint x: 855, endPoint y: 76, distance: 47.6
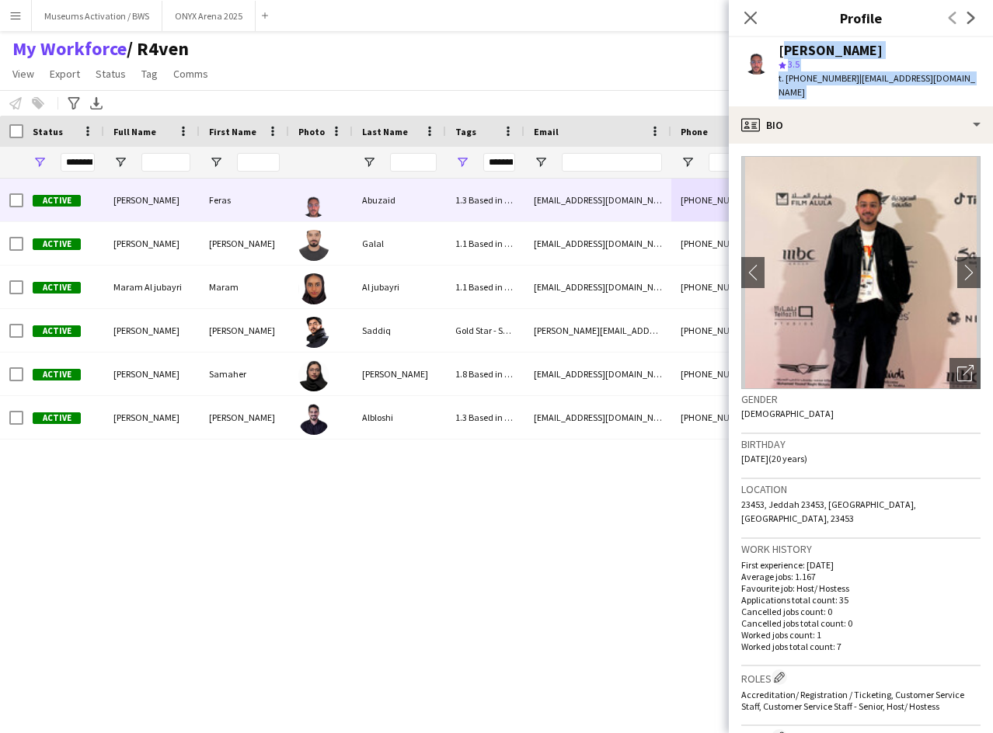
click at [855, 76] on div "[PERSON_NAME] star 3.5 t. [PHONE_NUMBER] | [EMAIL_ADDRESS][DOMAIN_NAME]" at bounding box center [879, 72] width 202 height 57
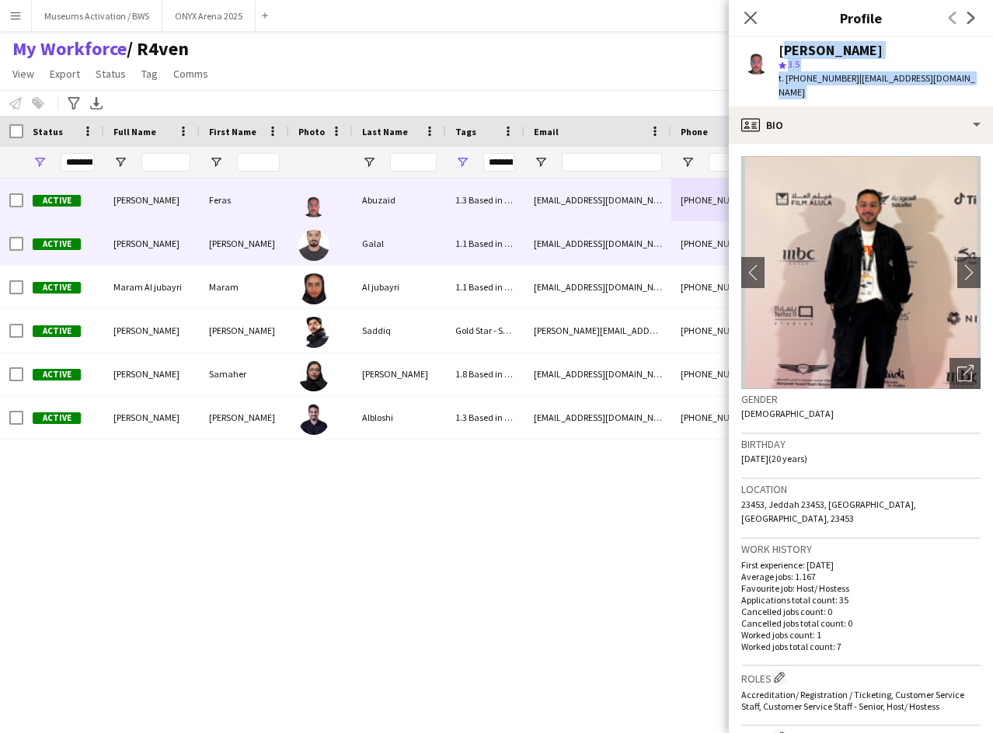
click at [402, 252] on div "Galal" at bounding box center [399, 243] width 93 height 43
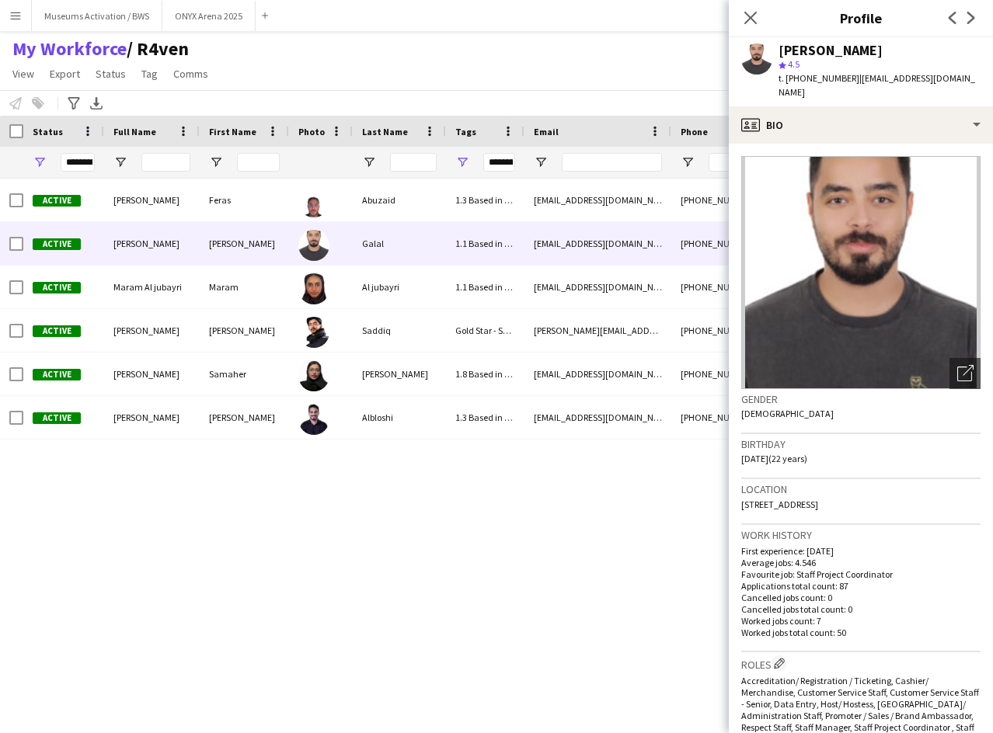
click at [836, 51] on div "[PERSON_NAME]" at bounding box center [830, 51] width 104 height 14
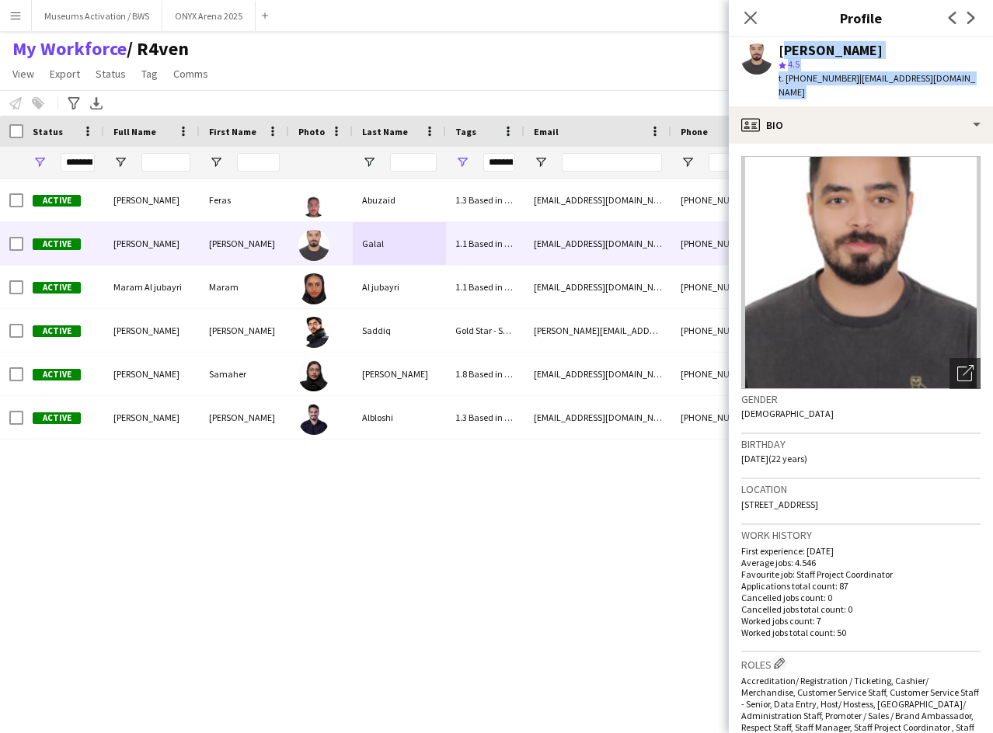
drag, startPoint x: 836, startPoint y: 51, endPoint x: 837, endPoint y: 88, distance: 36.5
click at [837, 88] on div "[PERSON_NAME] Galal star 4.5 t. [PHONE_NUMBER] | [EMAIL_ADDRESS][DOMAIN_NAME]" at bounding box center [879, 72] width 202 height 57
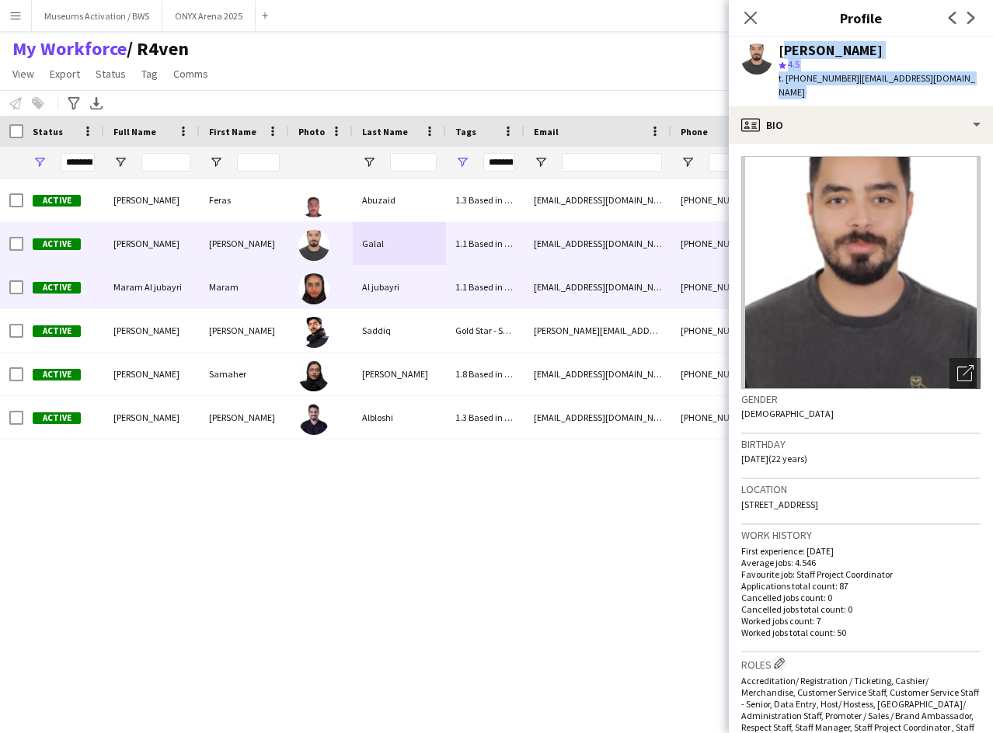
click at [566, 305] on div "[EMAIL_ADDRESS][DOMAIN_NAME]" at bounding box center [597, 287] width 147 height 43
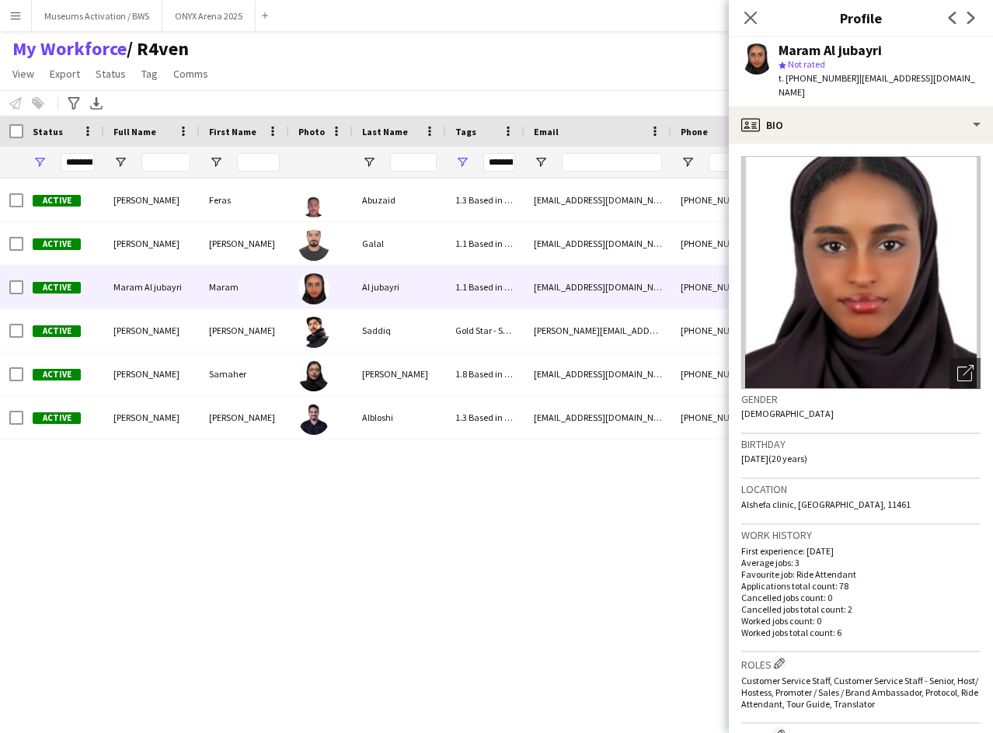
click at [816, 54] on div "Maram Al jubayri" at bounding box center [829, 51] width 103 height 14
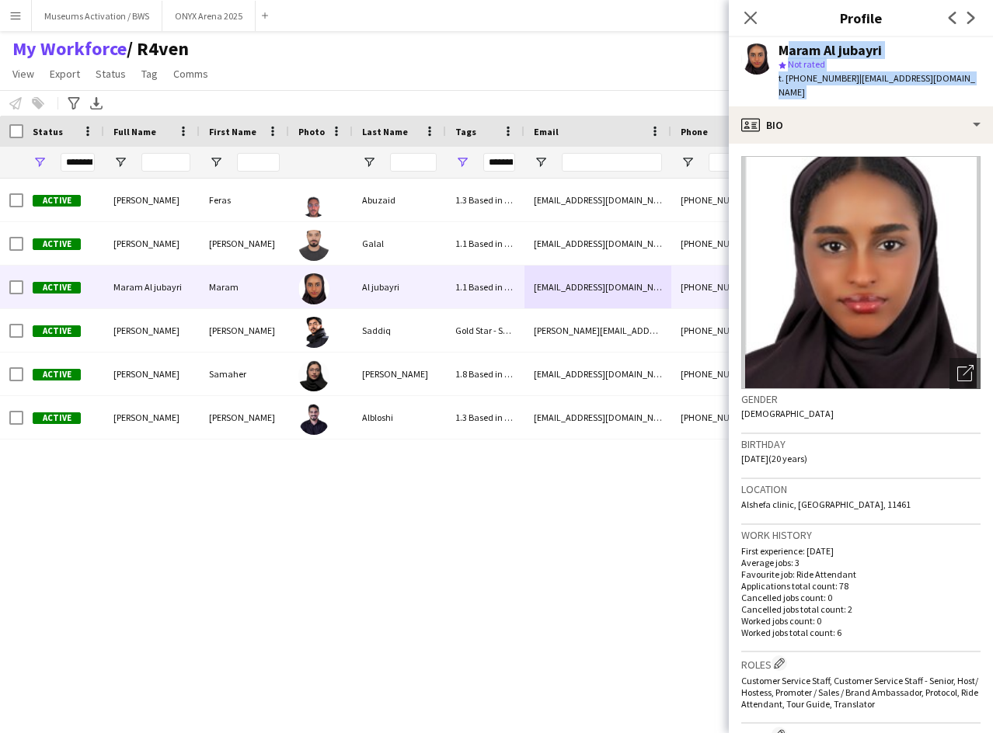
drag, startPoint x: 816, startPoint y: 54, endPoint x: 828, endPoint y: 82, distance: 29.9
click at [828, 82] on div "Maram Al jubayri star Not rated t. [PHONE_NUMBER] | [EMAIL_ADDRESS][DOMAIN_NAME]" at bounding box center [879, 72] width 202 height 57
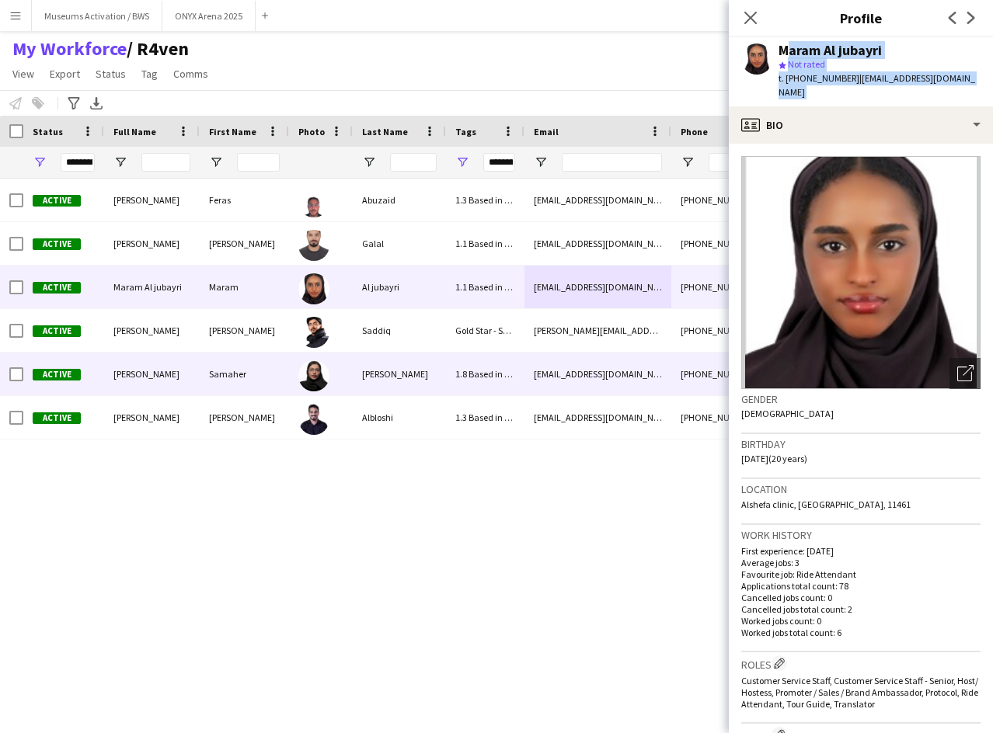
click at [555, 335] on div "[PERSON_NAME][EMAIL_ADDRESS][DOMAIN_NAME]" at bounding box center [597, 330] width 147 height 43
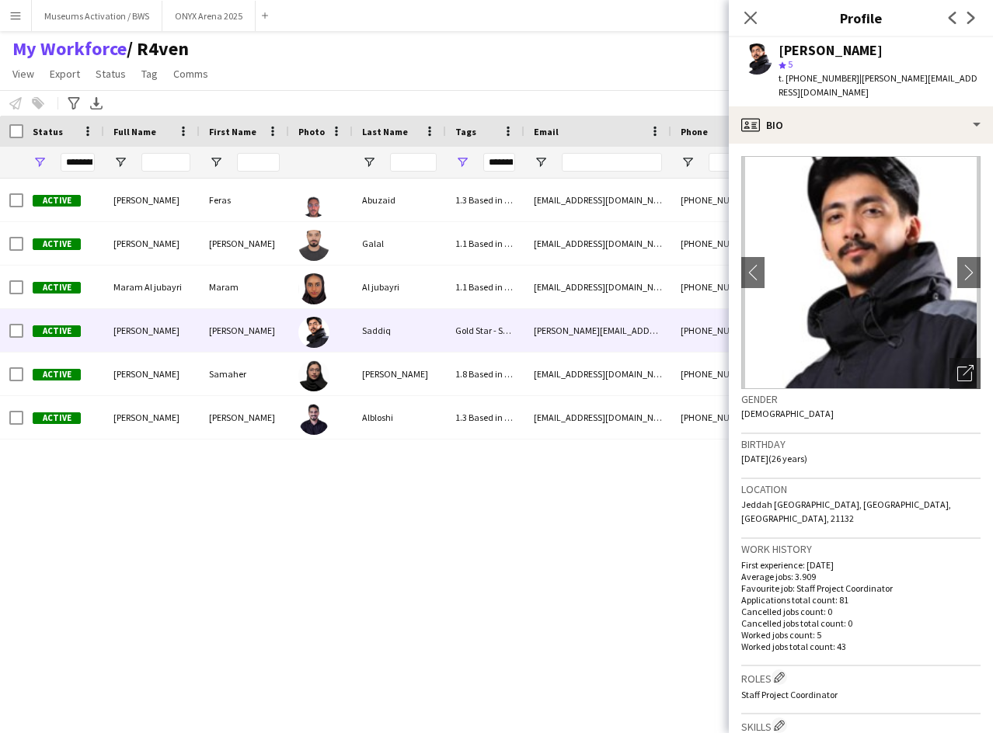
click at [799, 38] on div "[PERSON_NAME] star 5 t. [PHONE_NUMBER] | [PERSON_NAME][EMAIL_ADDRESS][DOMAIN_NA…" at bounding box center [861, 71] width 264 height 69
click at [803, 47] on div "[PERSON_NAME]" at bounding box center [830, 51] width 104 height 14
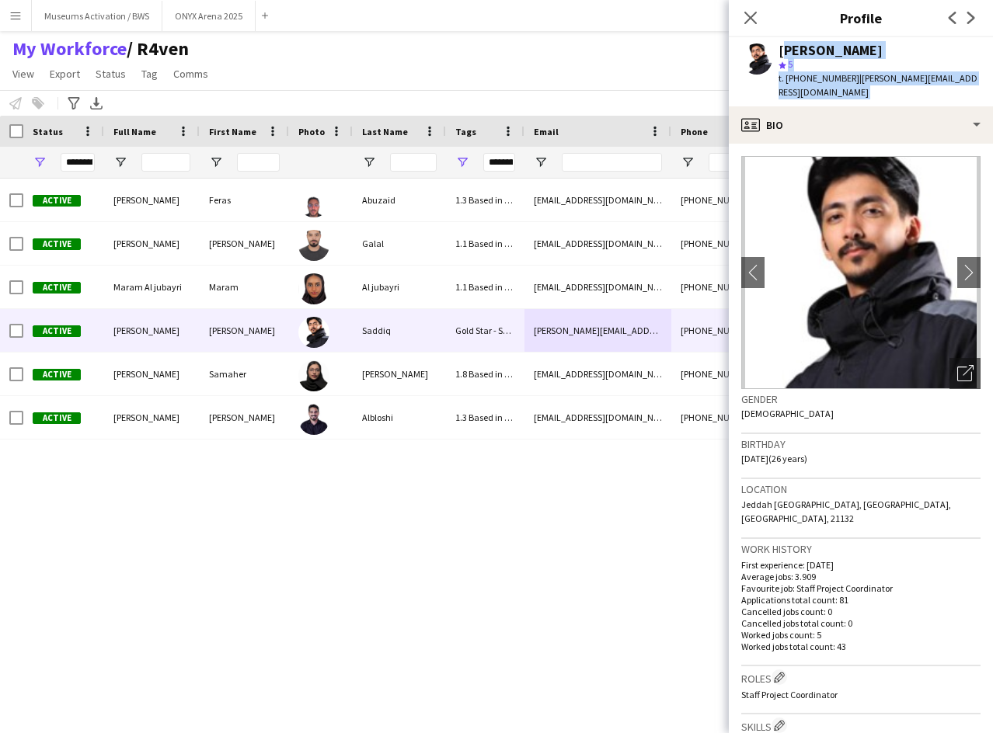
drag, startPoint x: 803, startPoint y: 47, endPoint x: 827, endPoint y: 77, distance: 38.7
click at [827, 77] on div "[PERSON_NAME] star 5 t. [PHONE_NUMBER] | [PERSON_NAME][EMAIL_ADDRESS][DOMAIN_NA…" at bounding box center [879, 72] width 202 height 57
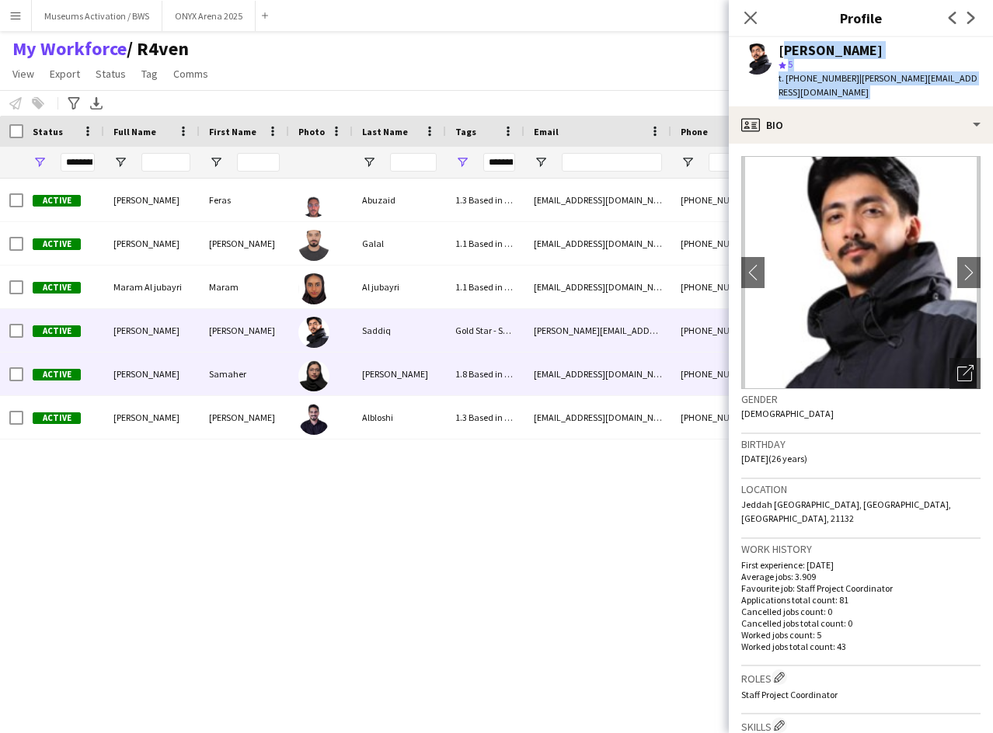
click at [523, 384] on div "1.8 Based in Other Cities, 2.2 English Level = 2/3 Good, Museums Activation , P…" at bounding box center [485, 374] width 78 height 43
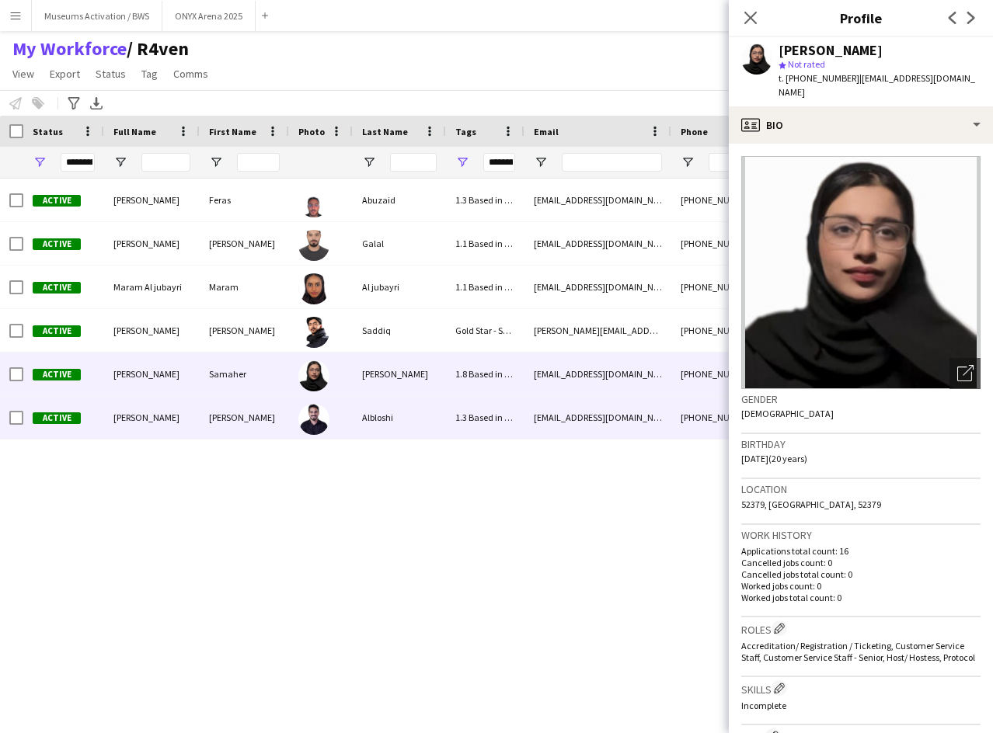
click at [504, 410] on div "1.3 Based in [GEOGRAPHIC_DATA], 2.3 English Level = 3/3 Excellent , F1 Movie Pr…" at bounding box center [485, 417] width 78 height 43
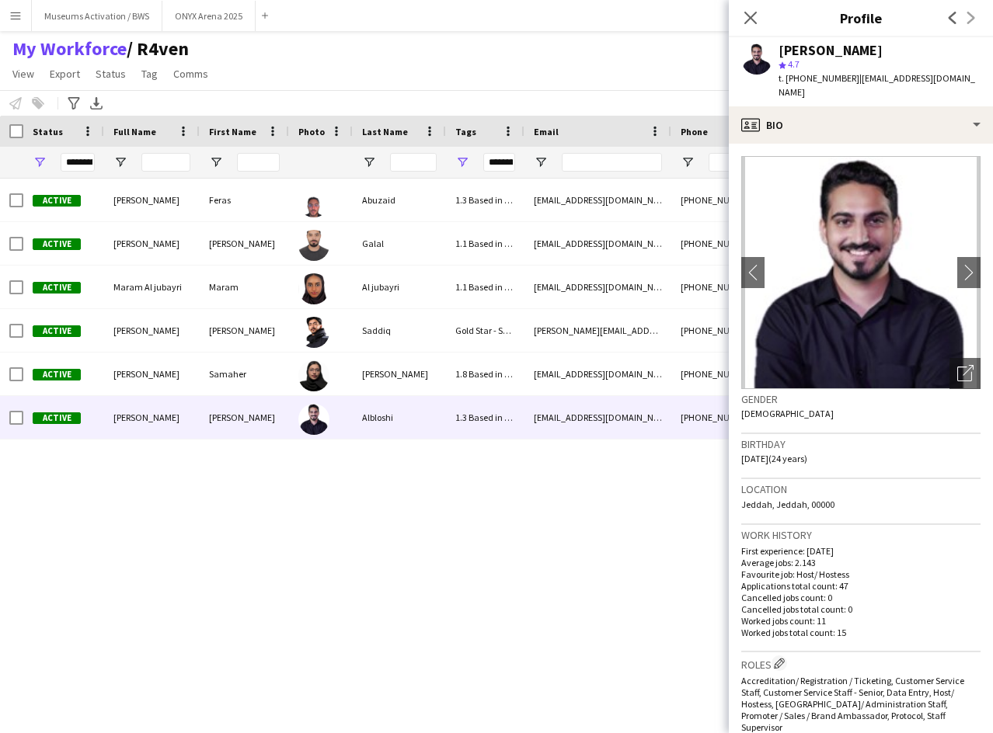
click at [823, 40] on div "[PERSON_NAME] star 4.7 t. [PHONE_NUMBER] | [EMAIL_ADDRESS][DOMAIN_NAME]" at bounding box center [861, 71] width 264 height 69
click at [820, 44] on div "[PERSON_NAME]" at bounding box center [830, 51] width 104 height 14
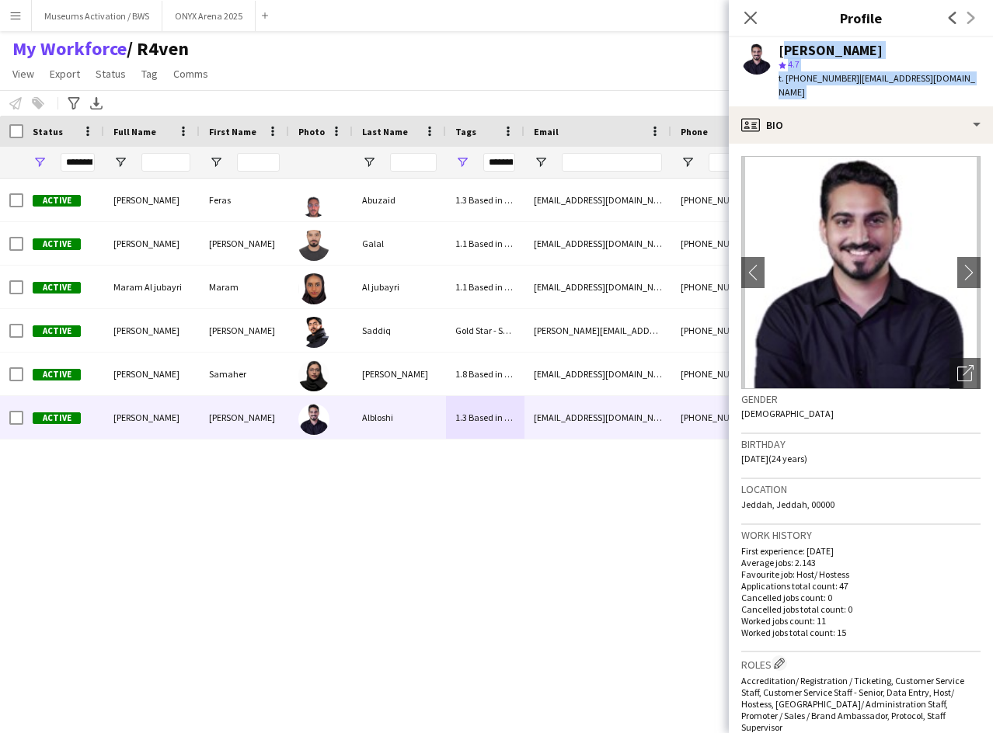
drag, startPoint x: 820, startPoint y: 41, endPoint x: 833, endPoint y: 79, distance: 40.3
click at [833, 79] on div "[PERSON_NAME] star 4.7 t. [PHONE_NUMBER] | [EMAIL_ADDRESS][DOMAIN_NAME]" at bounding box center [879, 72] width 202 height 57
